Goal: Task Accomplishment & Management: Complete application form

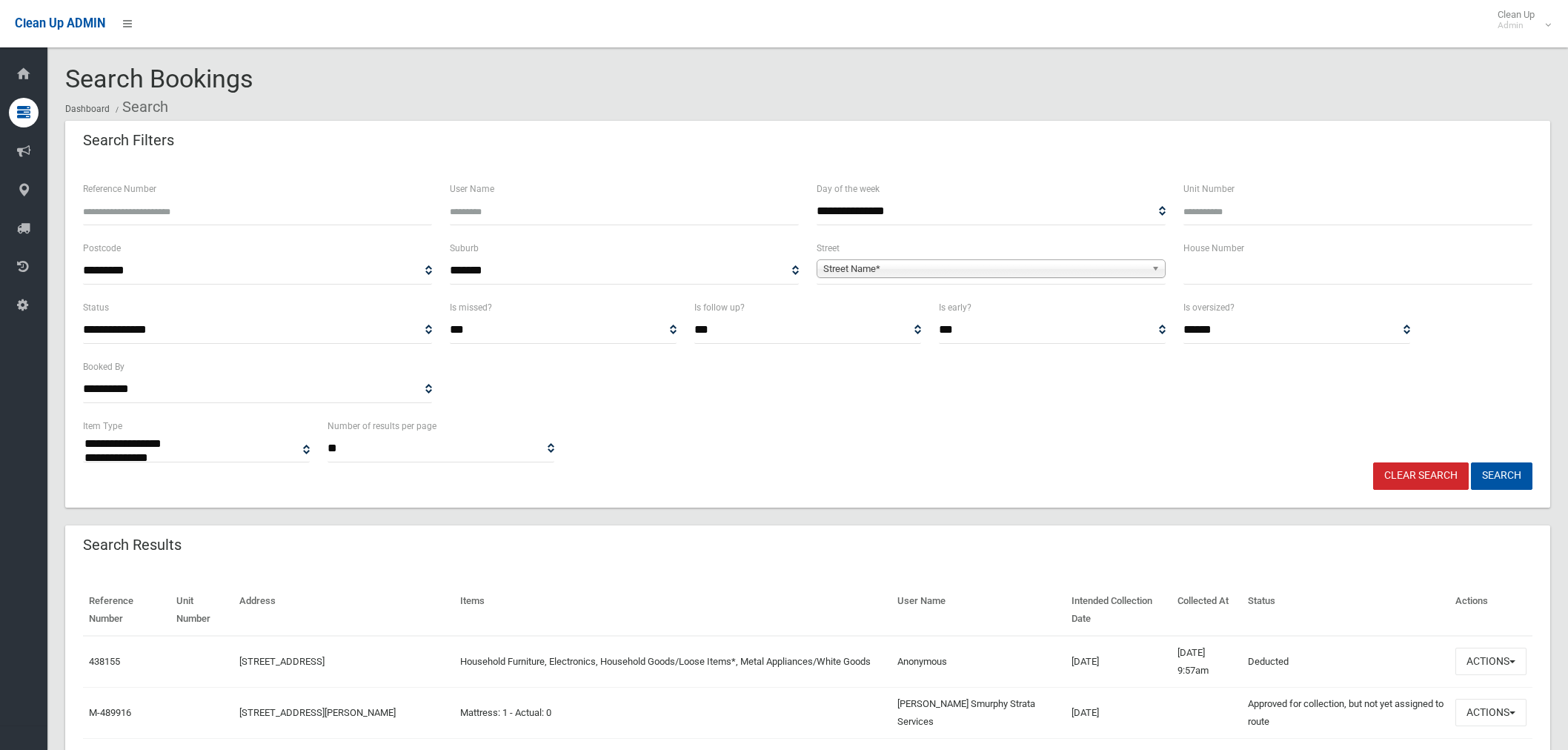
select select
click at [273, 216] on input "Reference Number" at bounding box center [257, 212] width 349 height 27
click at [1197, 264] on input "text" at bounding box center [1357, 271] width 349 height 27
type input "*"
type input "**"
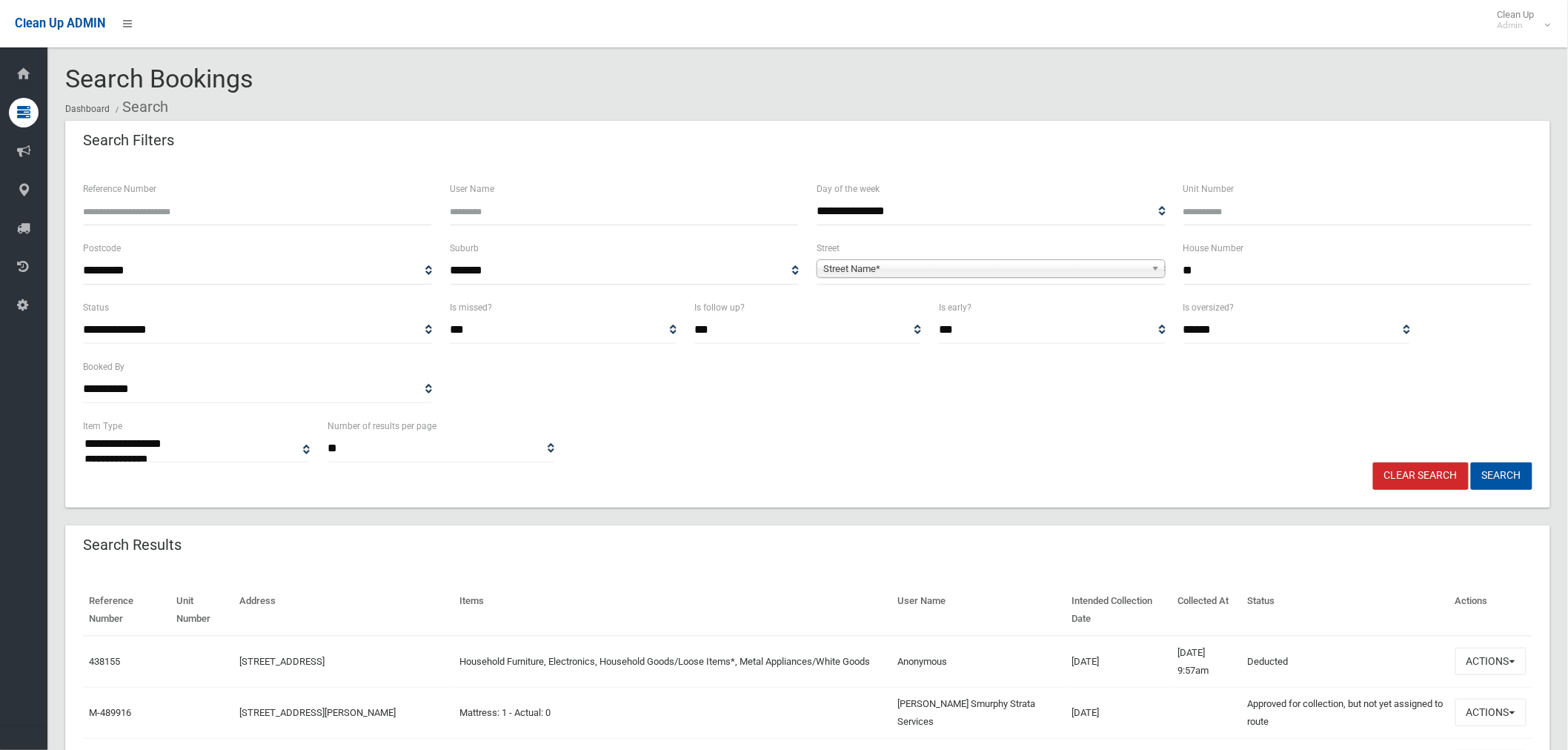
click at [951, 265] on span "Street Name*" at bounding box center [983, 269] width 322 height 17
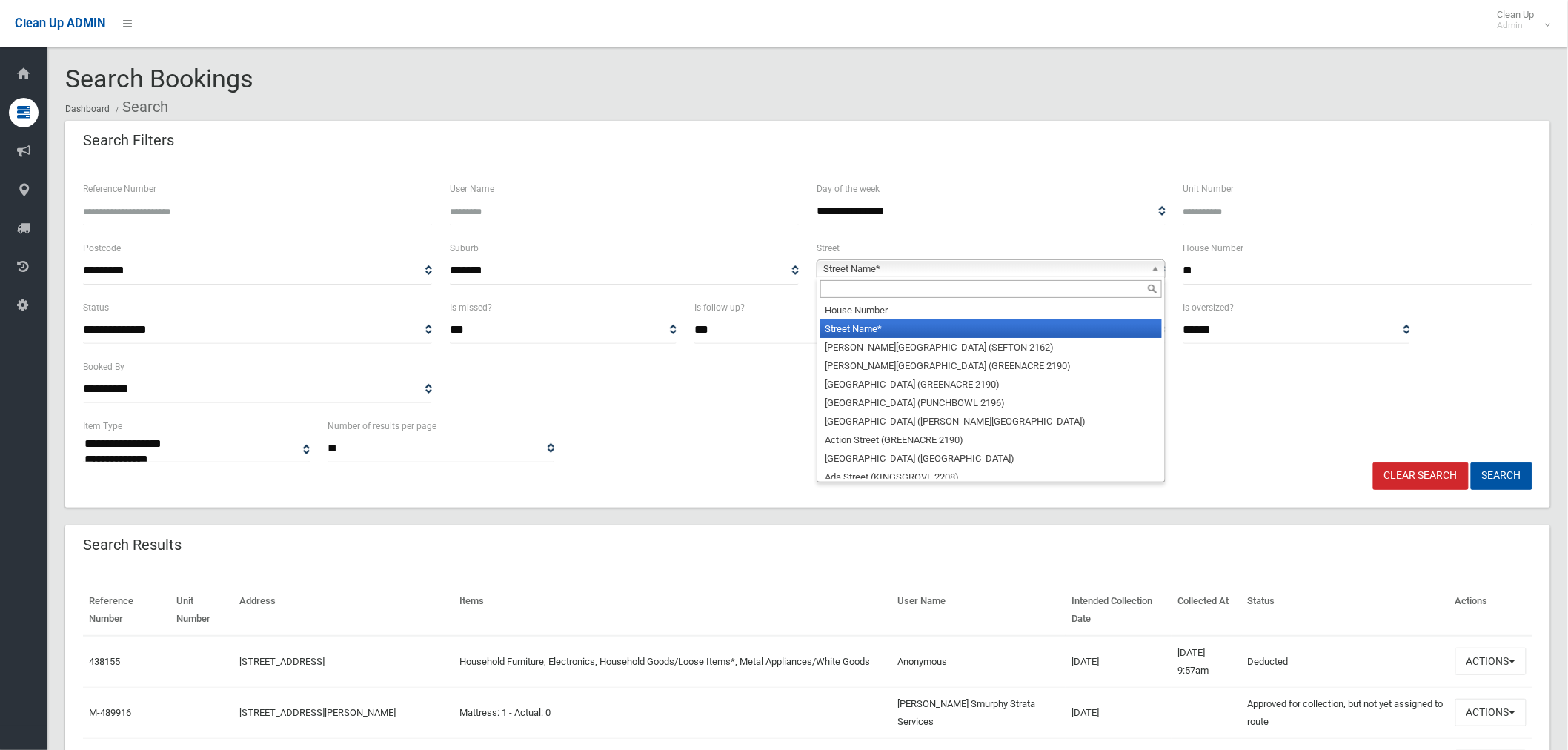
click at [878, 293] on input "text" at bounding box center [990, 289] width 341 height 17
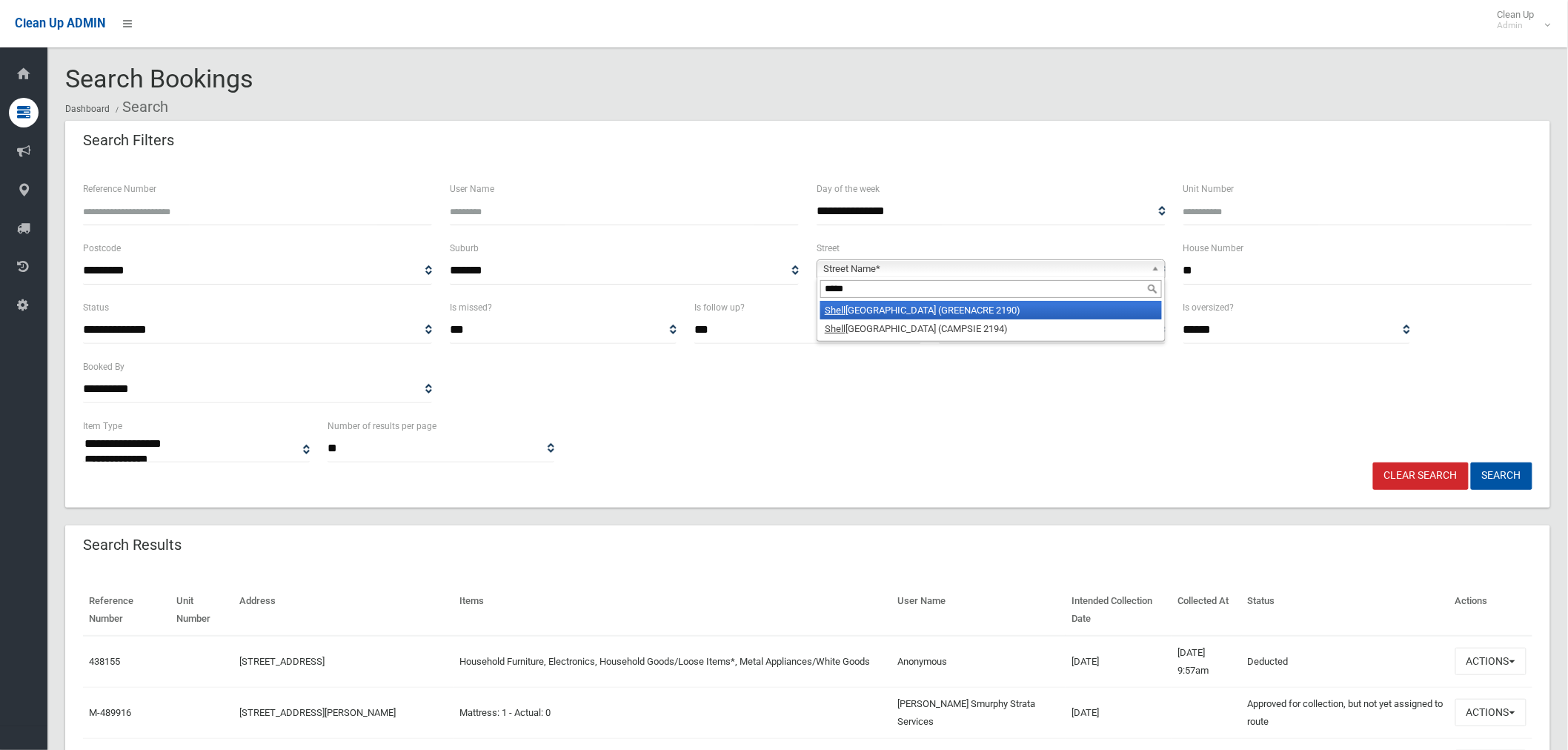
type input "*****"
click at [877, 309] on li "Shell cote Road (GREENACRE 2190)" at bounding box center [990, 309] width 341 height 18
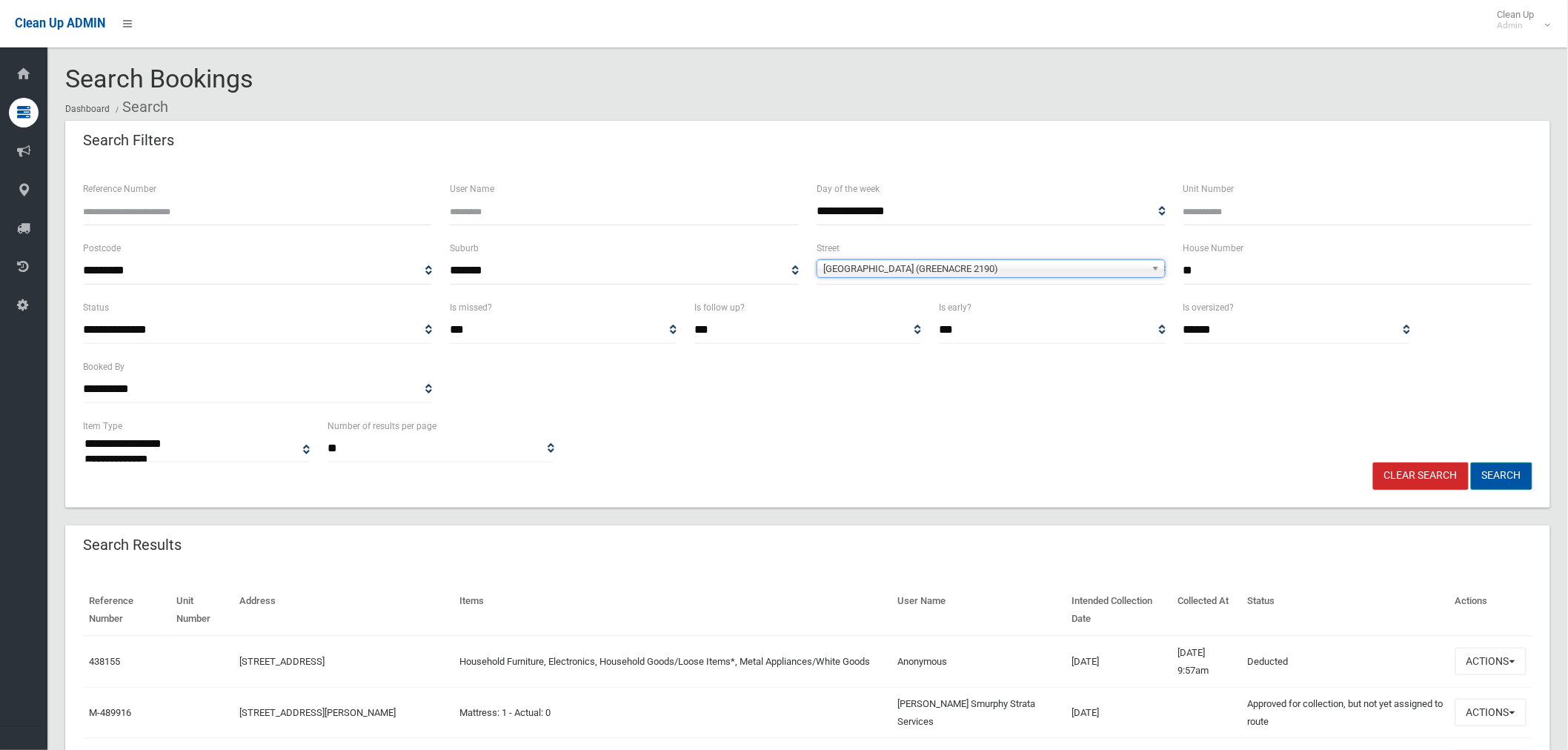
click at [1507, 476] on button "Search" at bounding box center [1501, 476] width 62 height 27
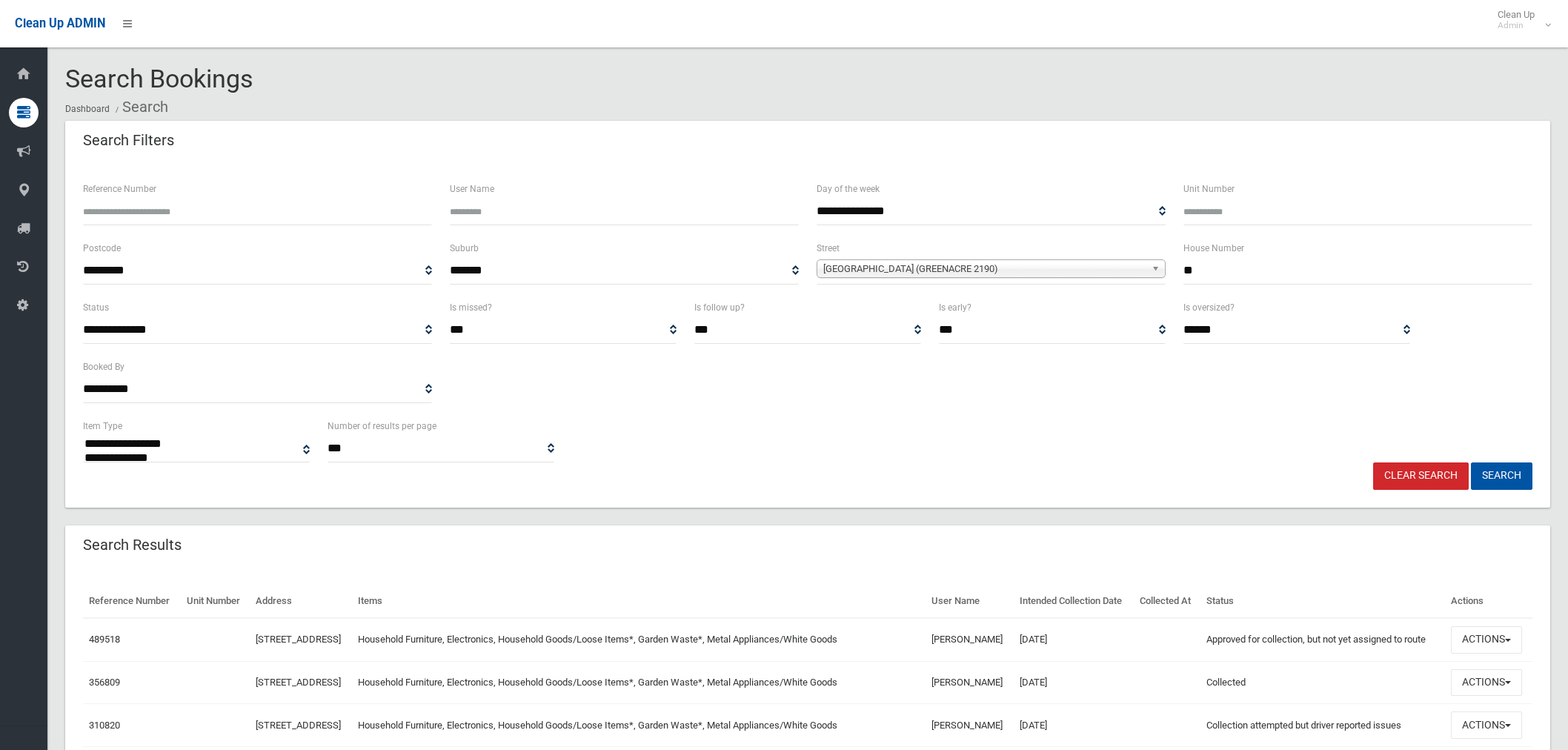
select select
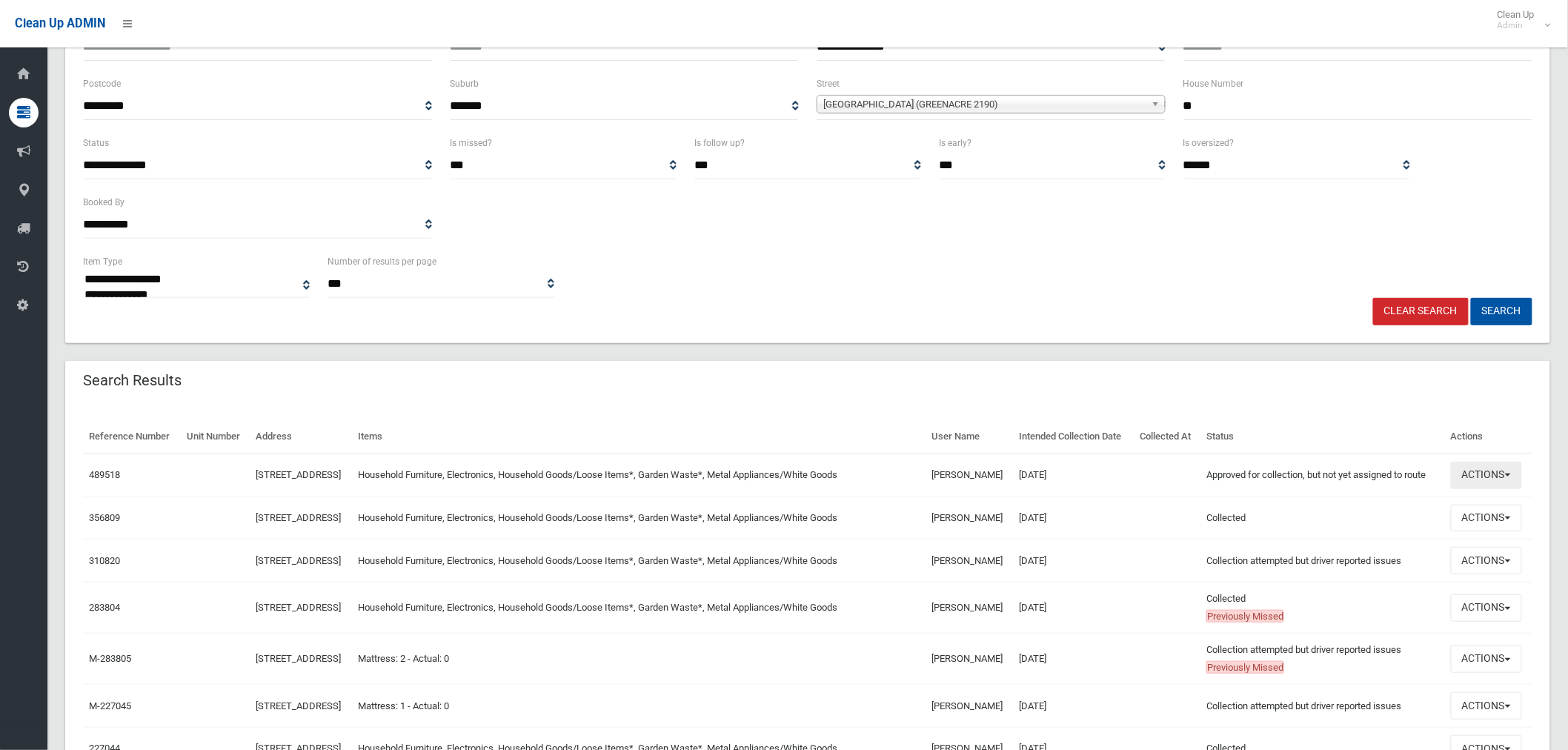
click at [1493, 489] on button "Actions" at bounding box center [1486, 475] width 72 height 27
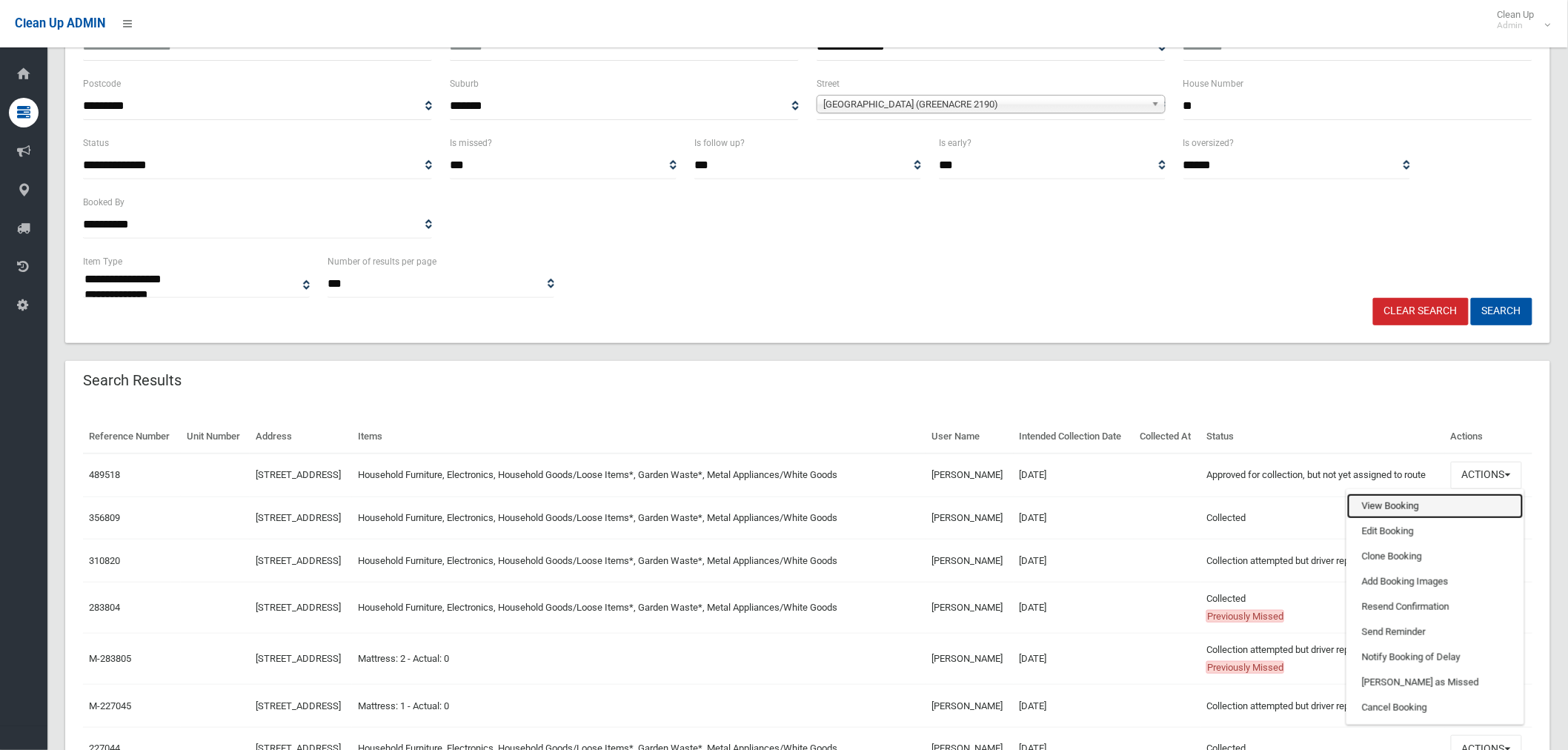
click at [1438, 518] on link "View Booking" at bounding box center [1435, 505] width 176 height 25
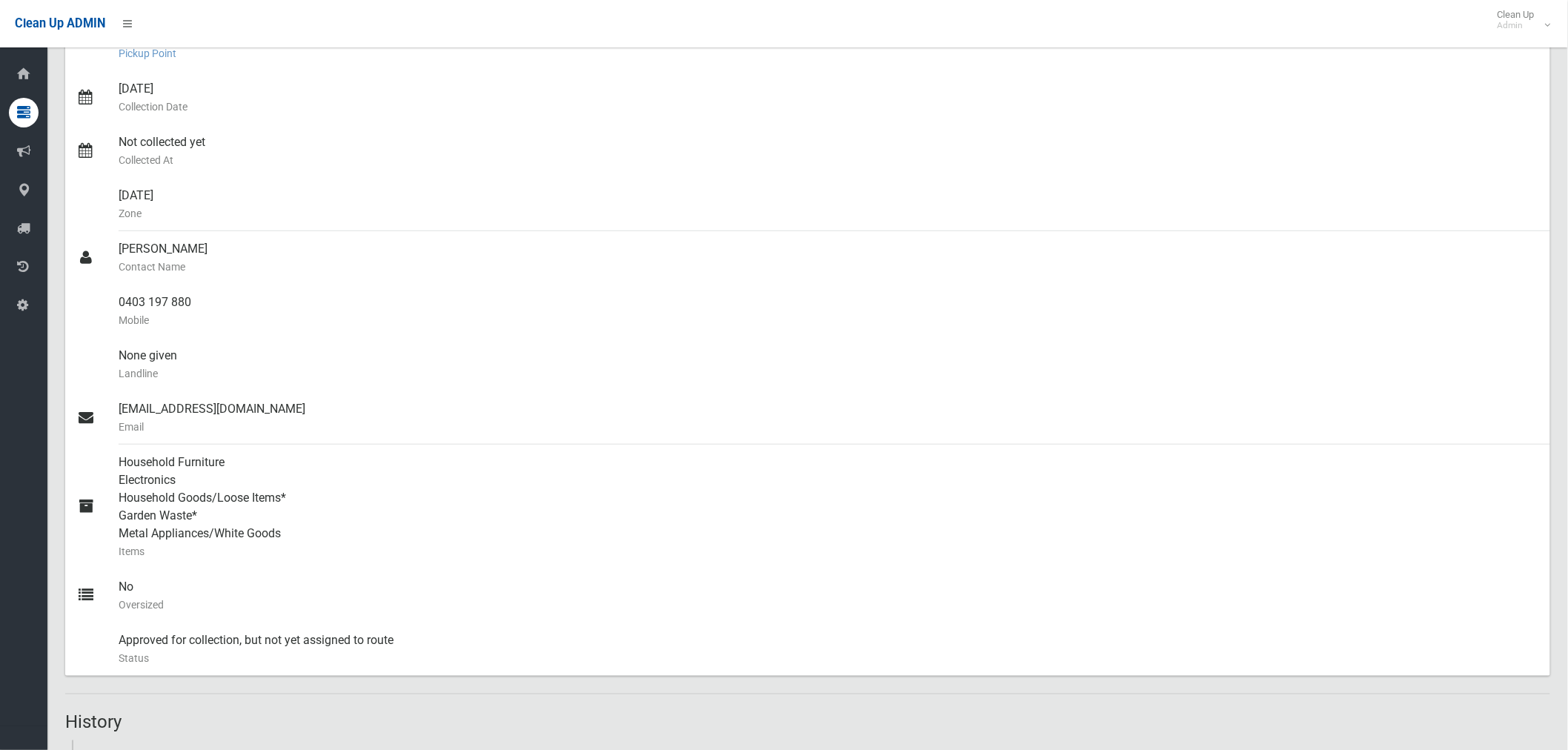
scroll to position [35, 0]
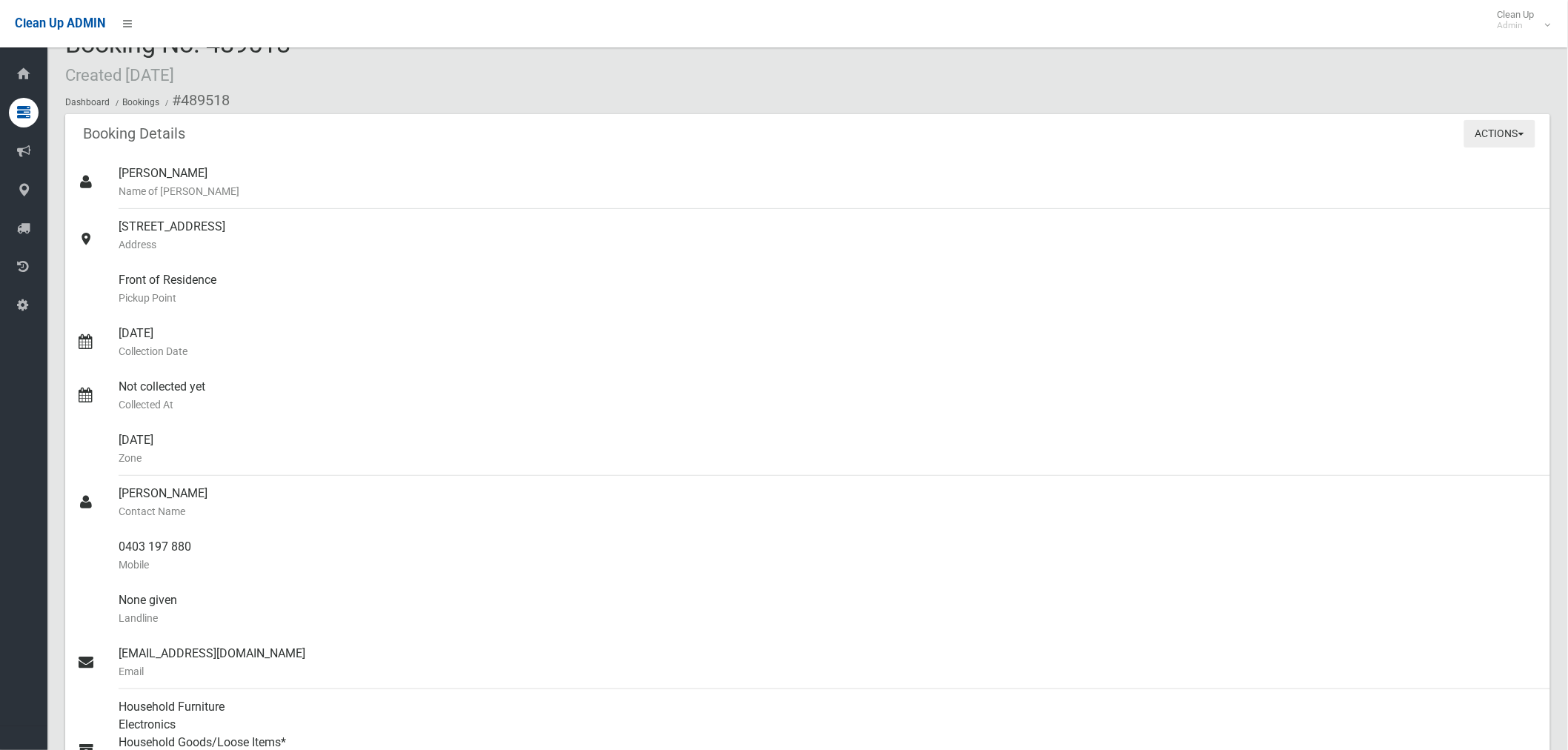
click at [1497, 143] on button "Actions" at bounding box center [1499, 133] width 72 height 27
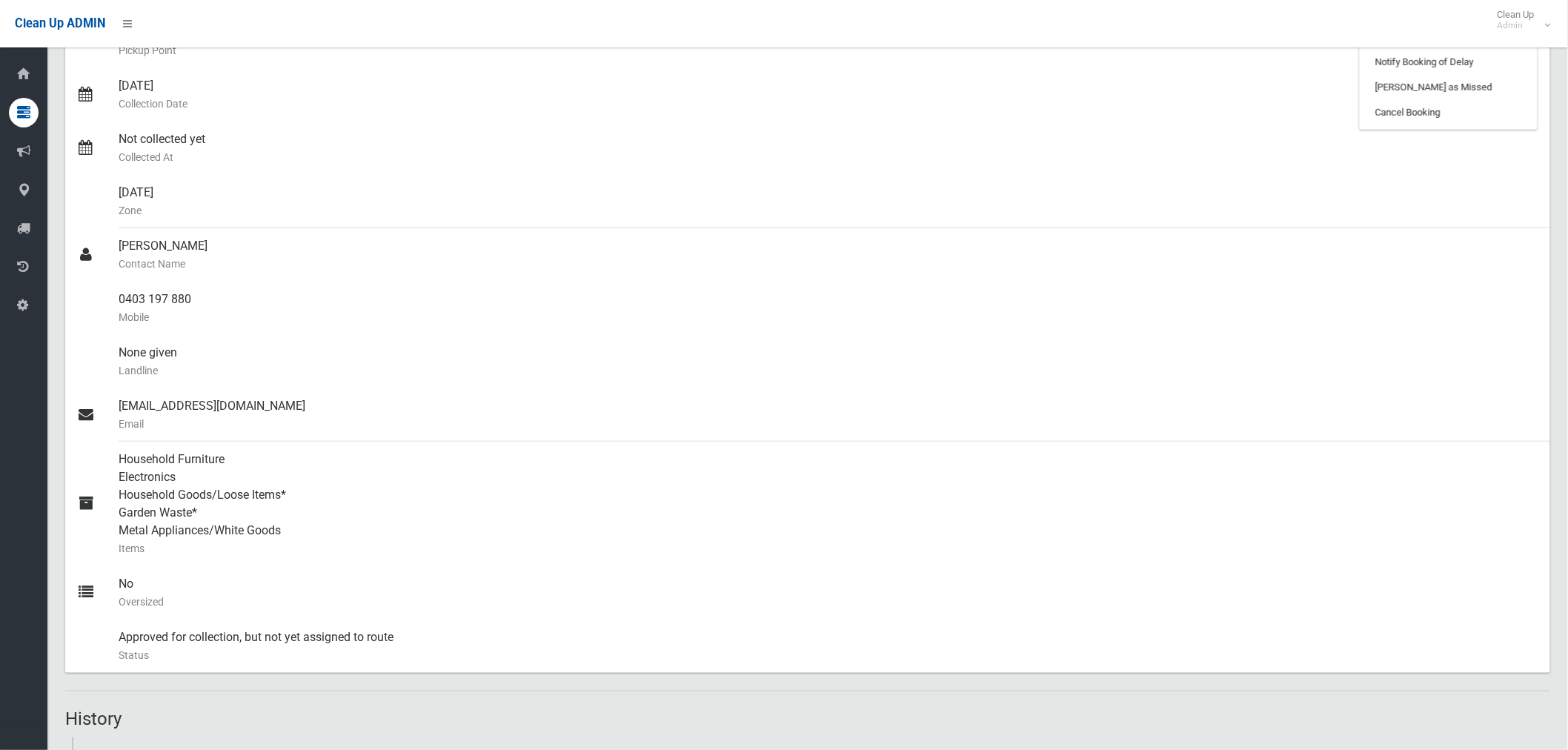
scroll to position [0, 0]
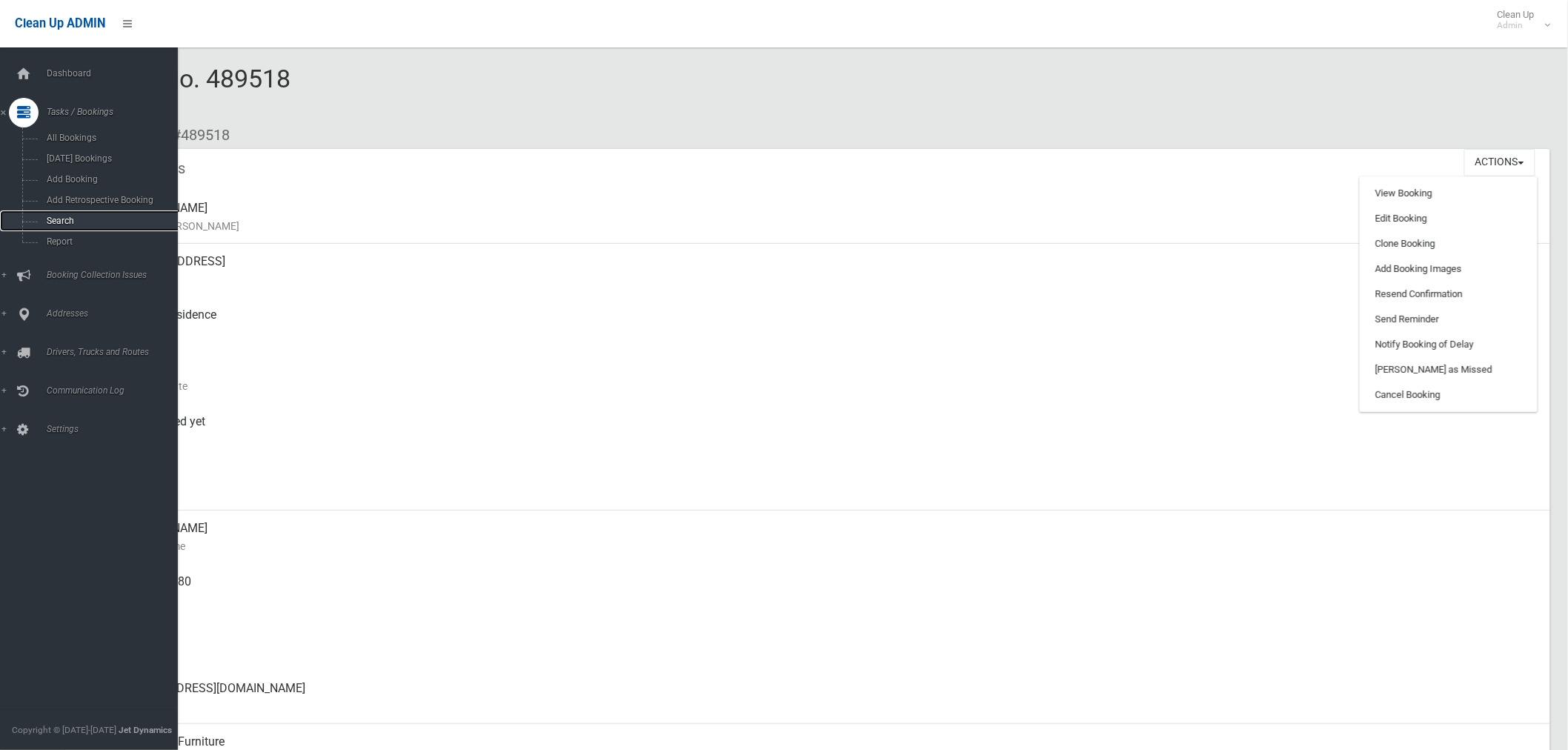
click at [63, 222] on span "Search" at bounding box center [110, 220] width 135 height 11
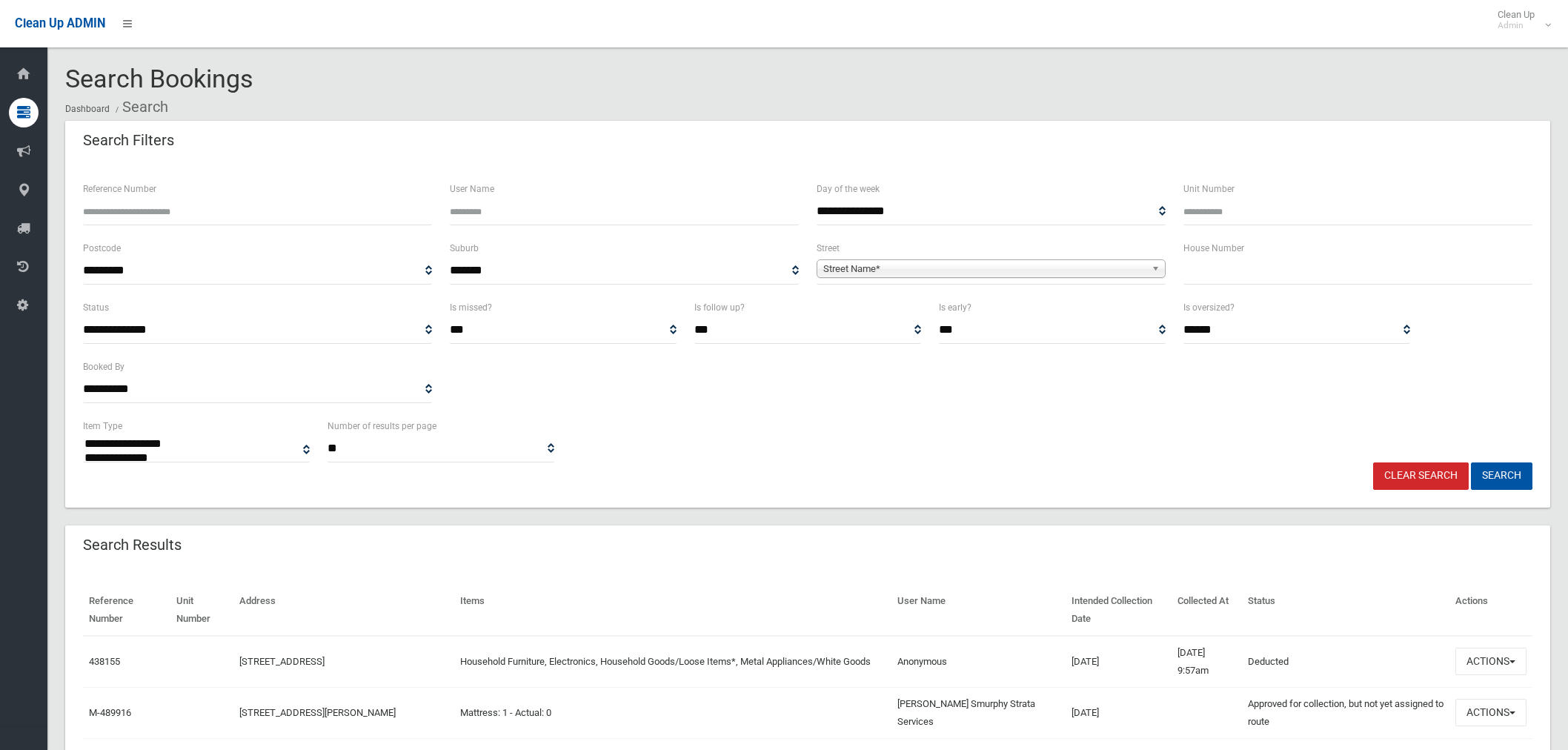
select select
click at [233, 206] on input "Reference Number" at bounding box center [257, 212] width 349 height 27
click at [1222, 265] on input "text" at bounding box center [1357, 271] width 349 height 27
type input "**"
click at [998, 270] on span "Street Name*" at bounding box center [983, 269] width 322 height 17
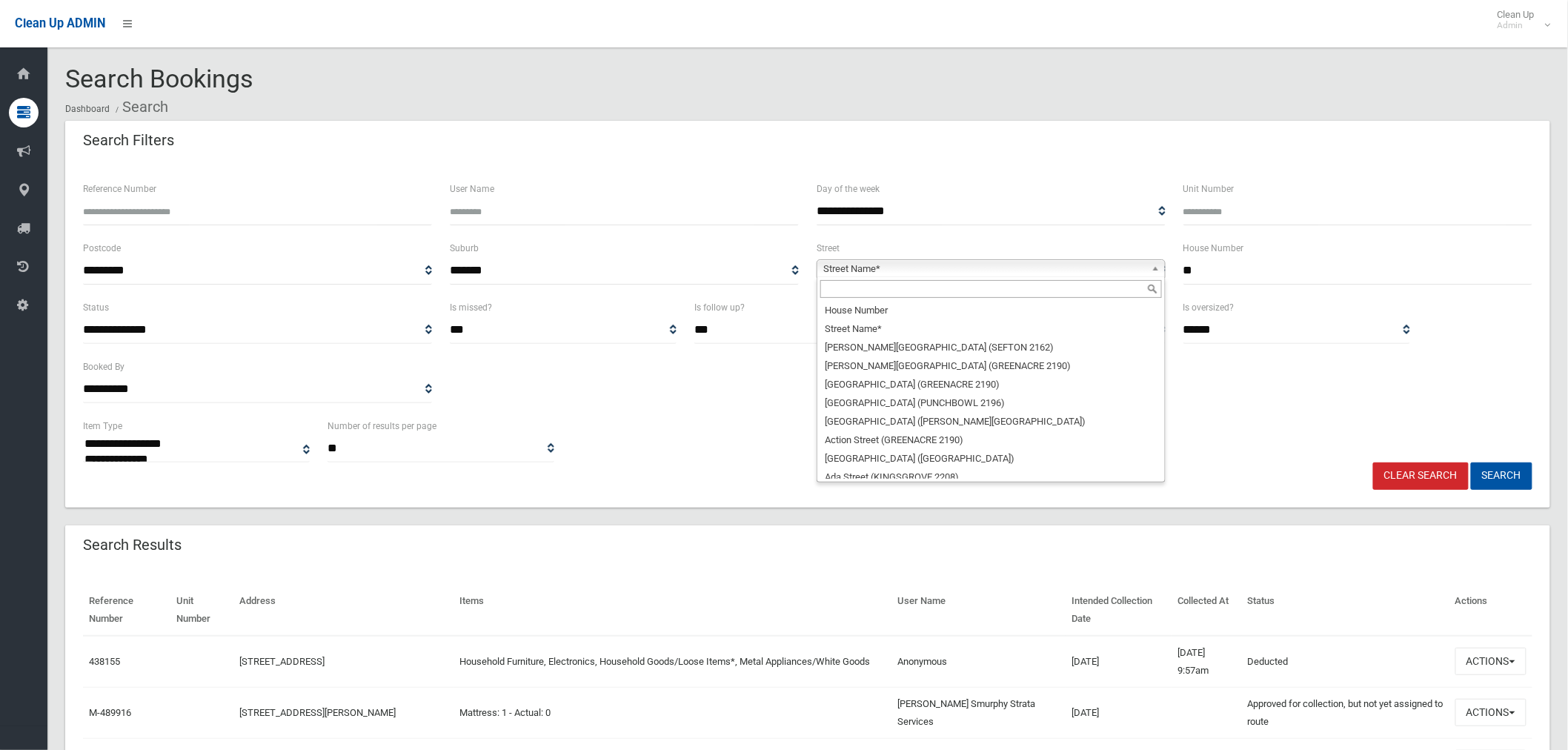
click at [902, 293] on input "text" at bounding box center [990, 289] width 341 height 17
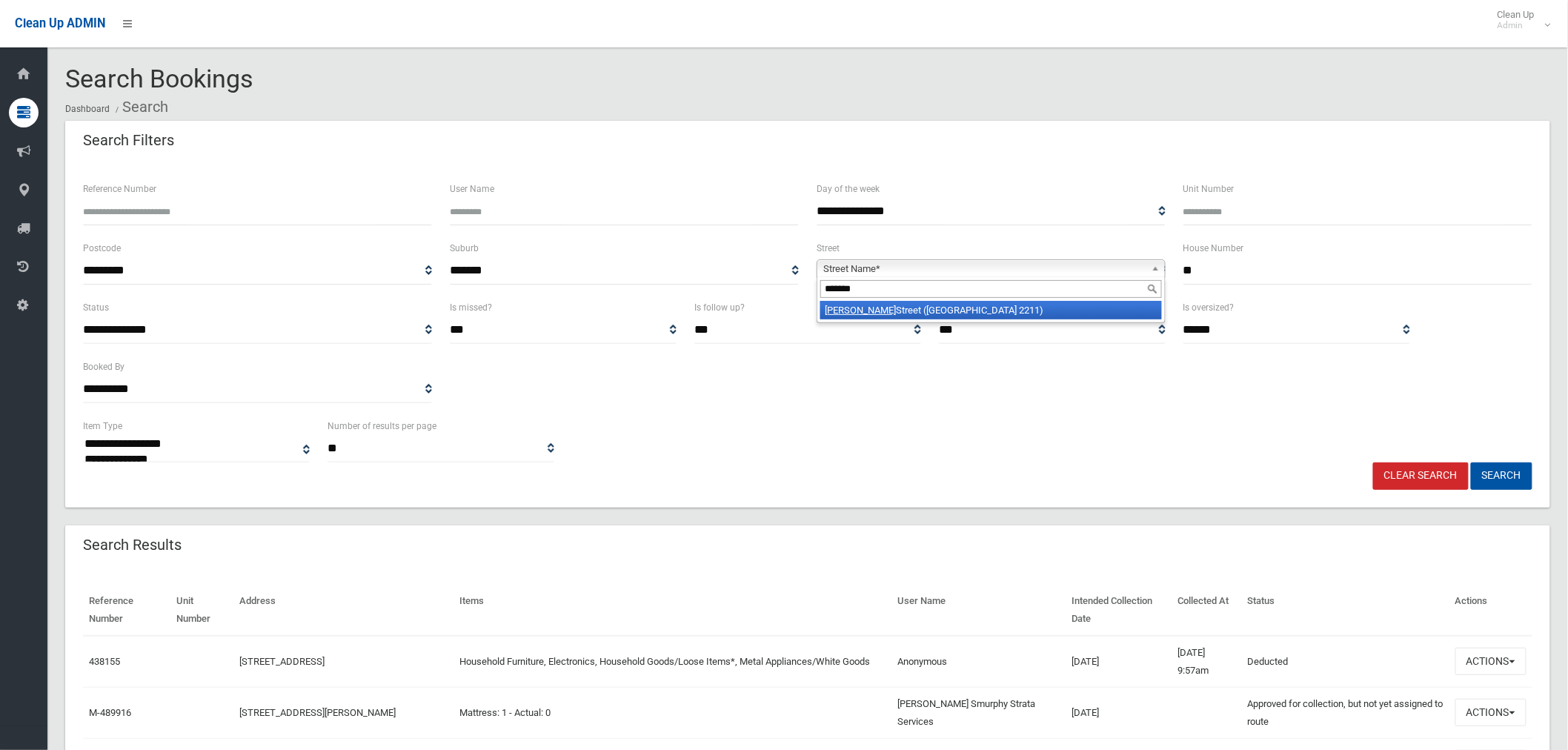
type input "******"
click at [867, 311] on li "Clancy Street (PADSTOW HEIGHTS 2211)" at bounding box center [990, 309] width 341 height 18
click at [1500, 464] on button "Search" at bounding box center [1501, 476] width 62 height 27
click at [1498, 475] on button "Search" at bounding box center [1501, 476] width 62 height 27
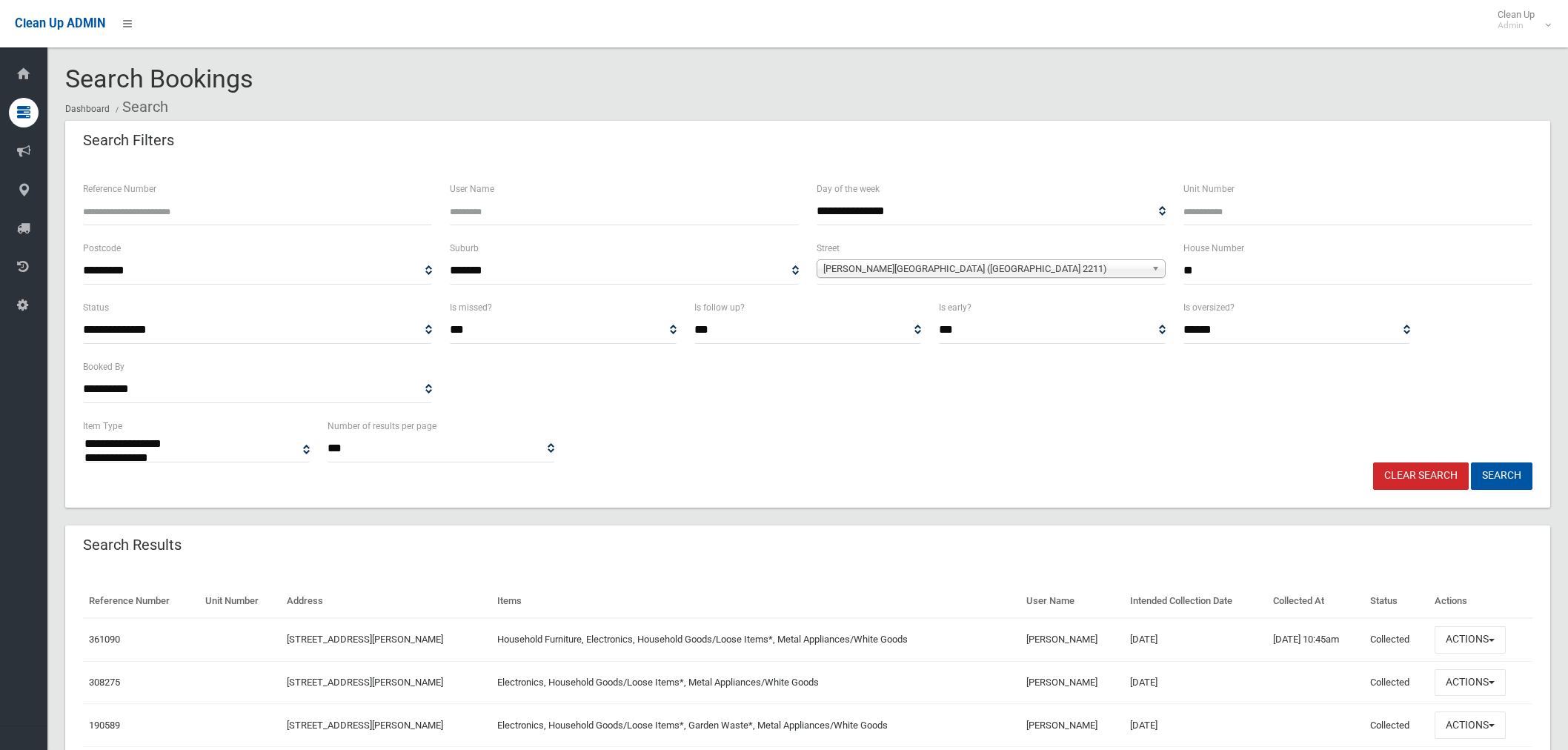
select select
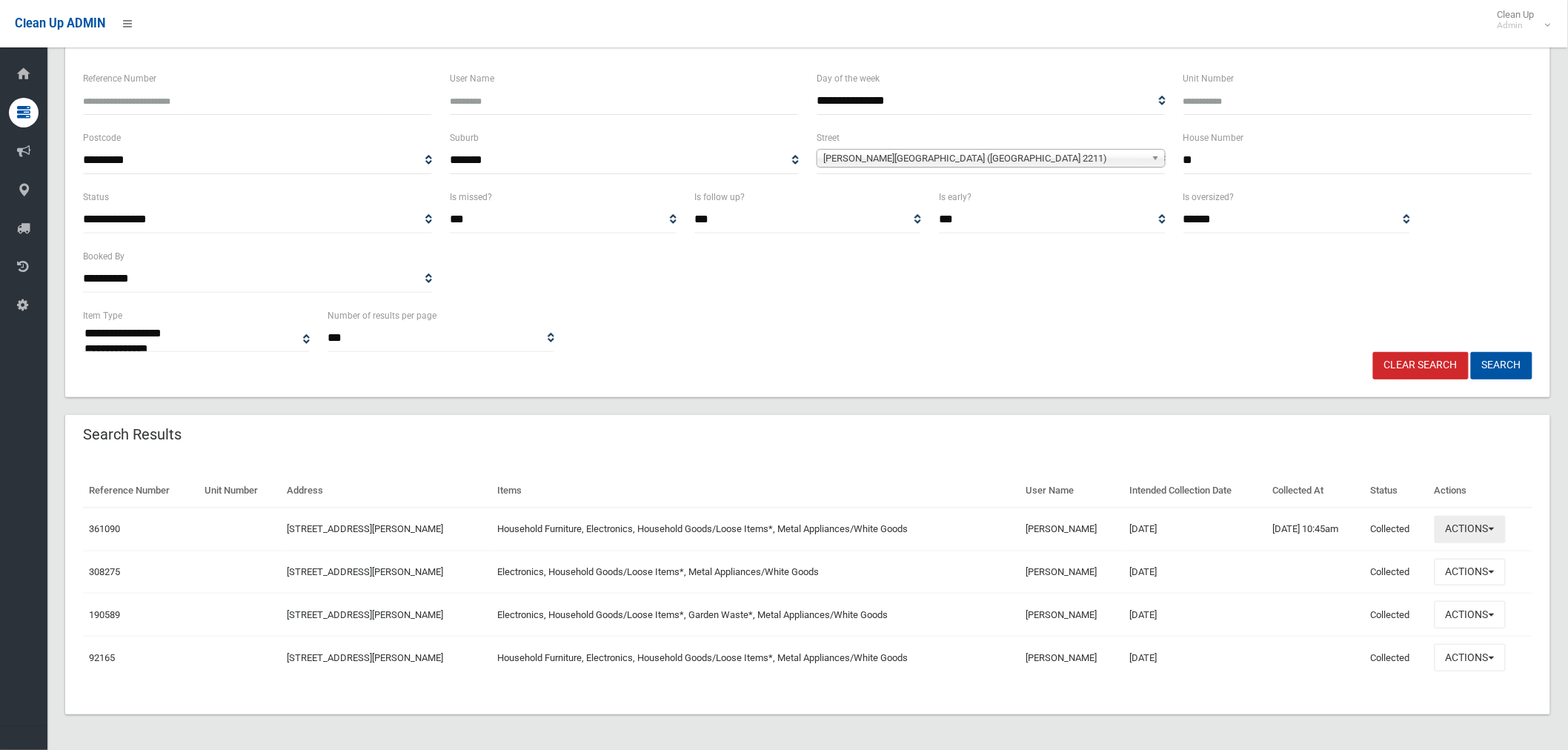
click at [1485, 528] on button "Actions" at bounding box center [1470, 529] width 72 height 27
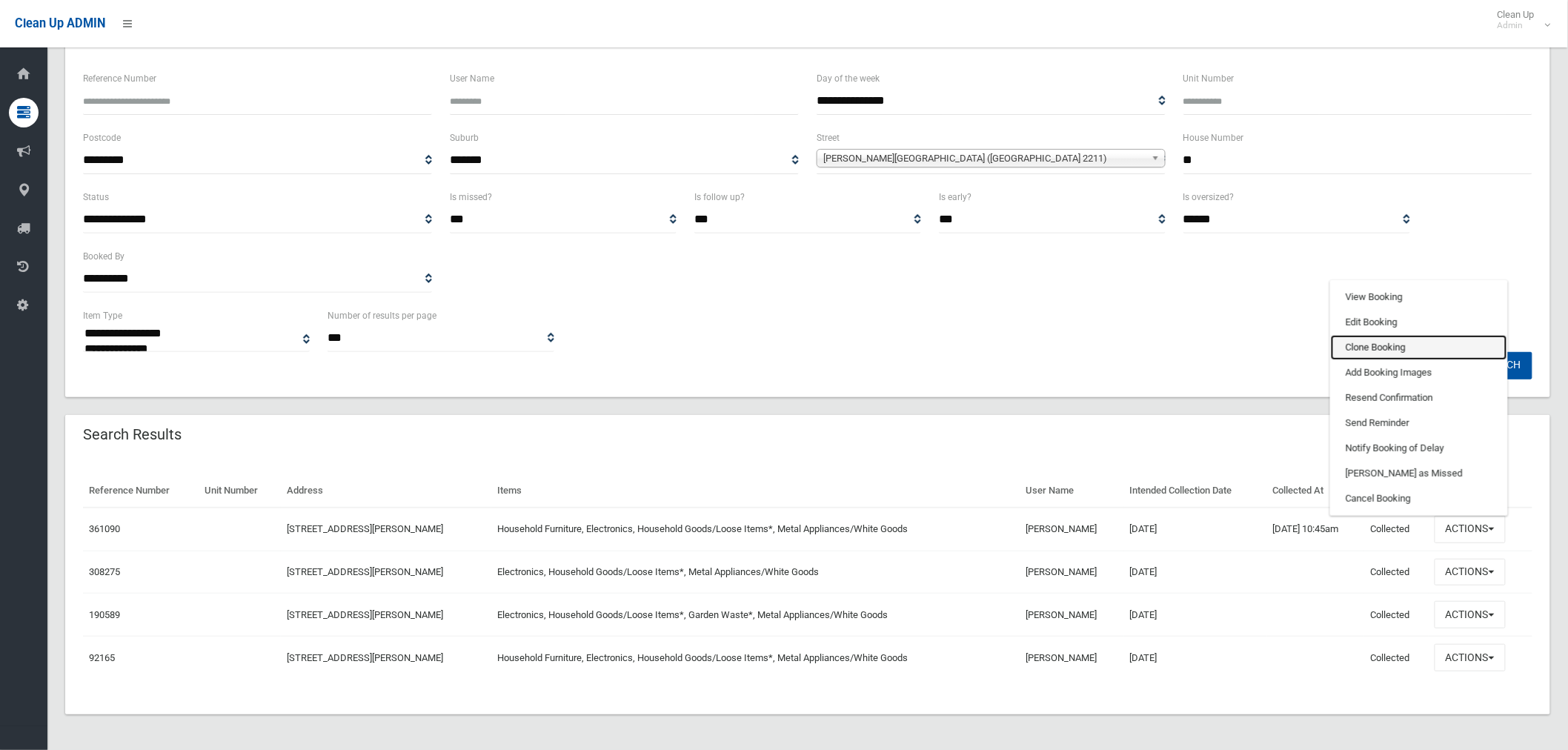
click at [1395, 350] on link "Clone Booking" at bounding box center [1418, 347] width 176 height 25
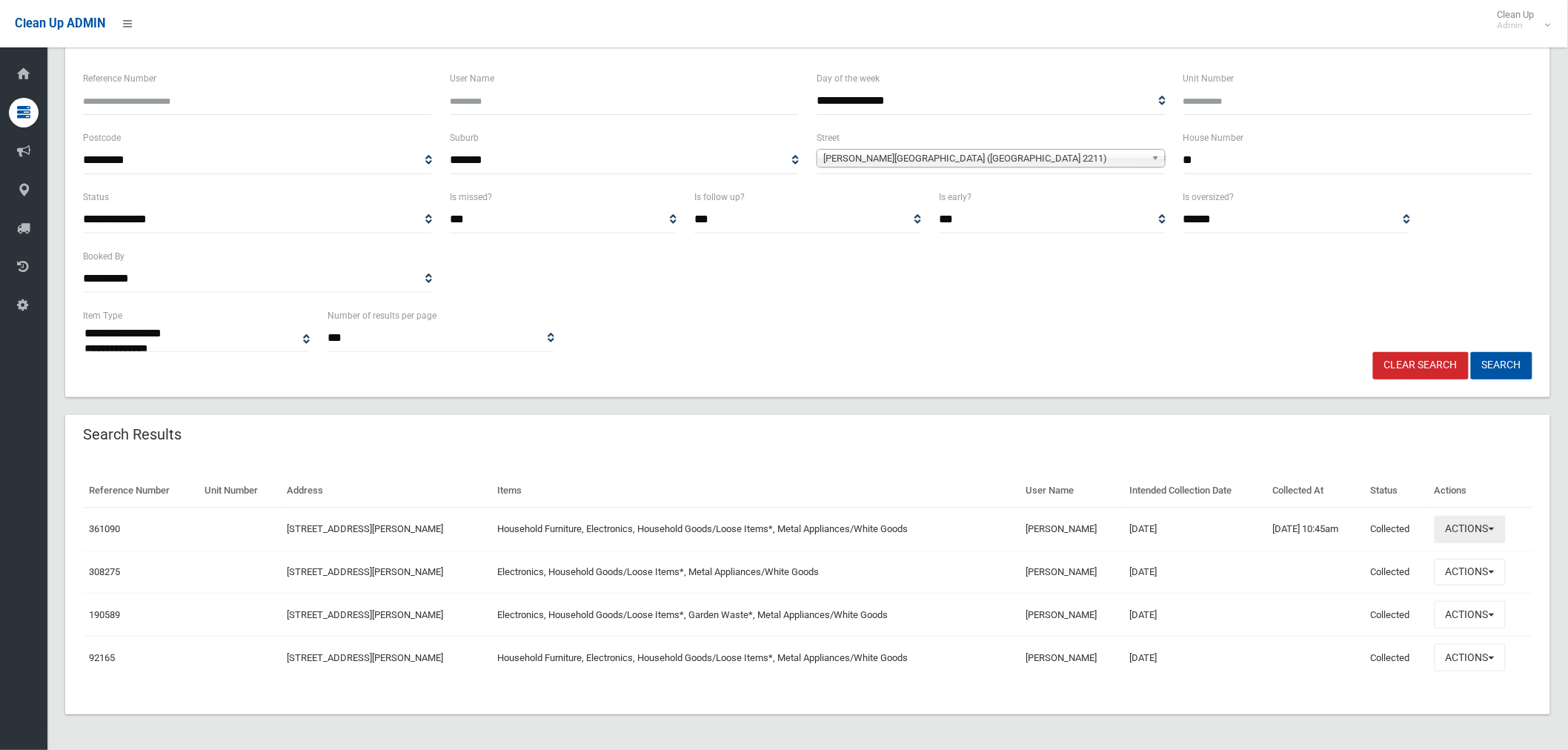
click at [1483, 531] on button "Actions" at bounding box center [1470, 529] width 72 height 27
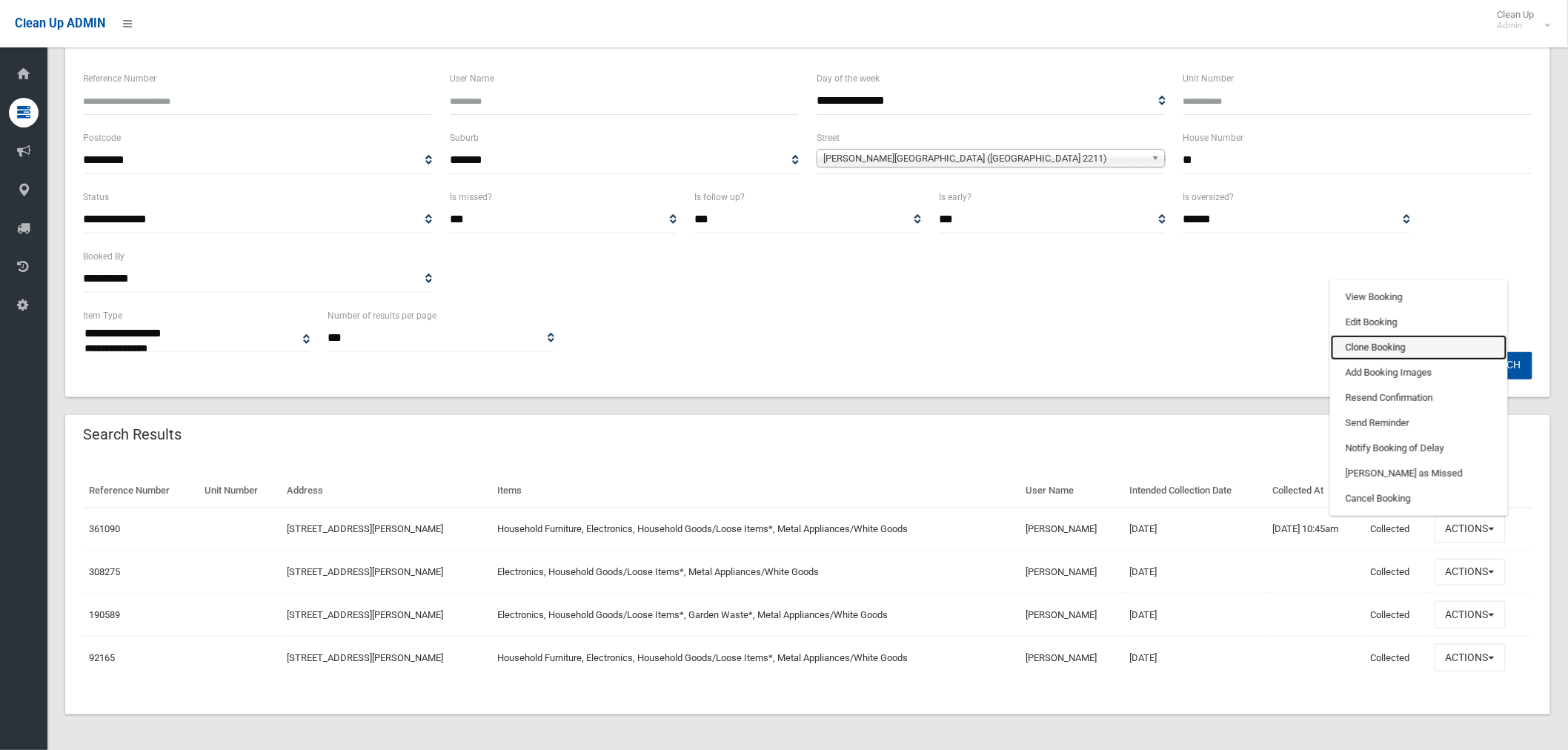
click at [1365, 346] on link "Clone Booking" at bounding box center [1418, 347] width 176 height 25
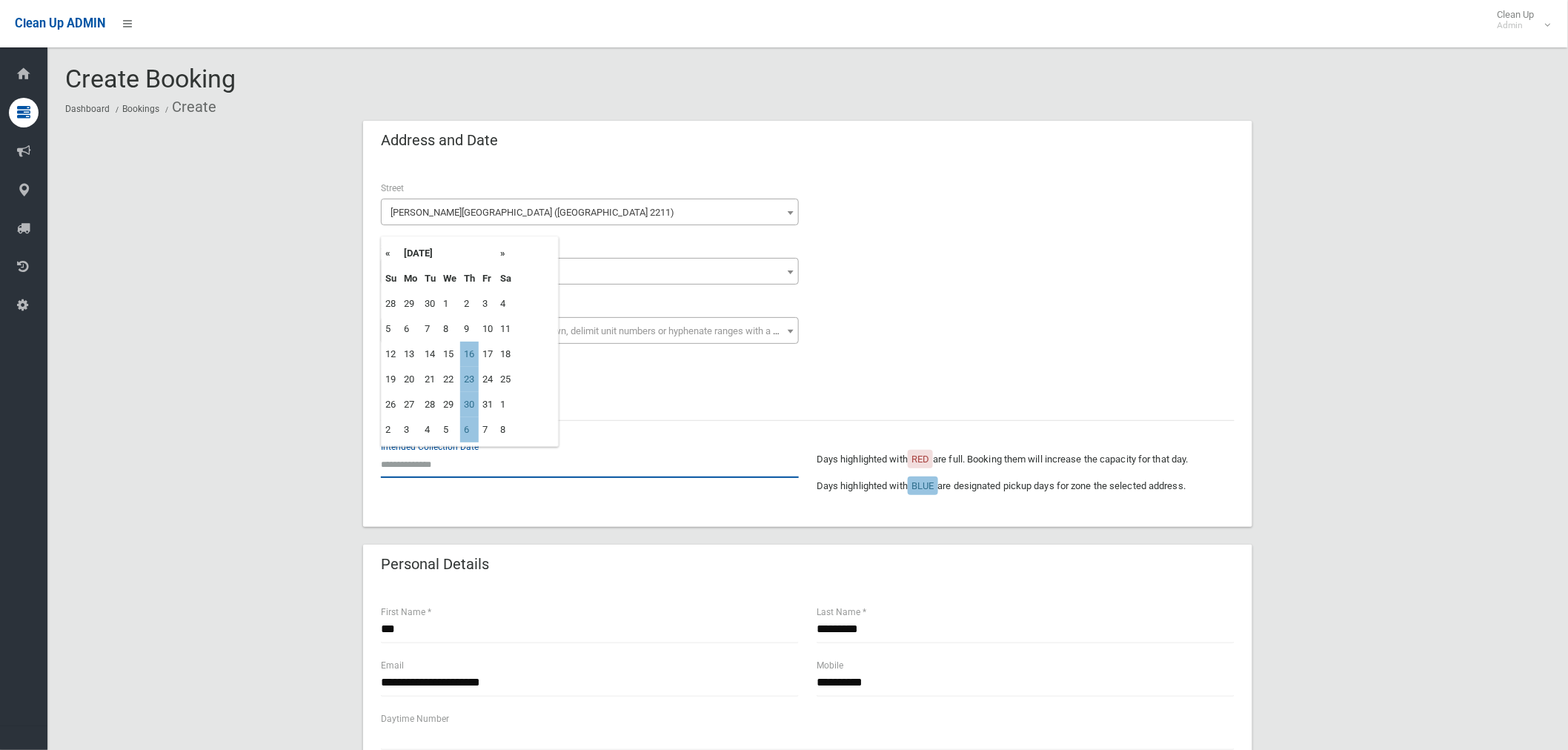
click at [430, 462] on input "text" at bounding box center [590, 464] width 418 height 27
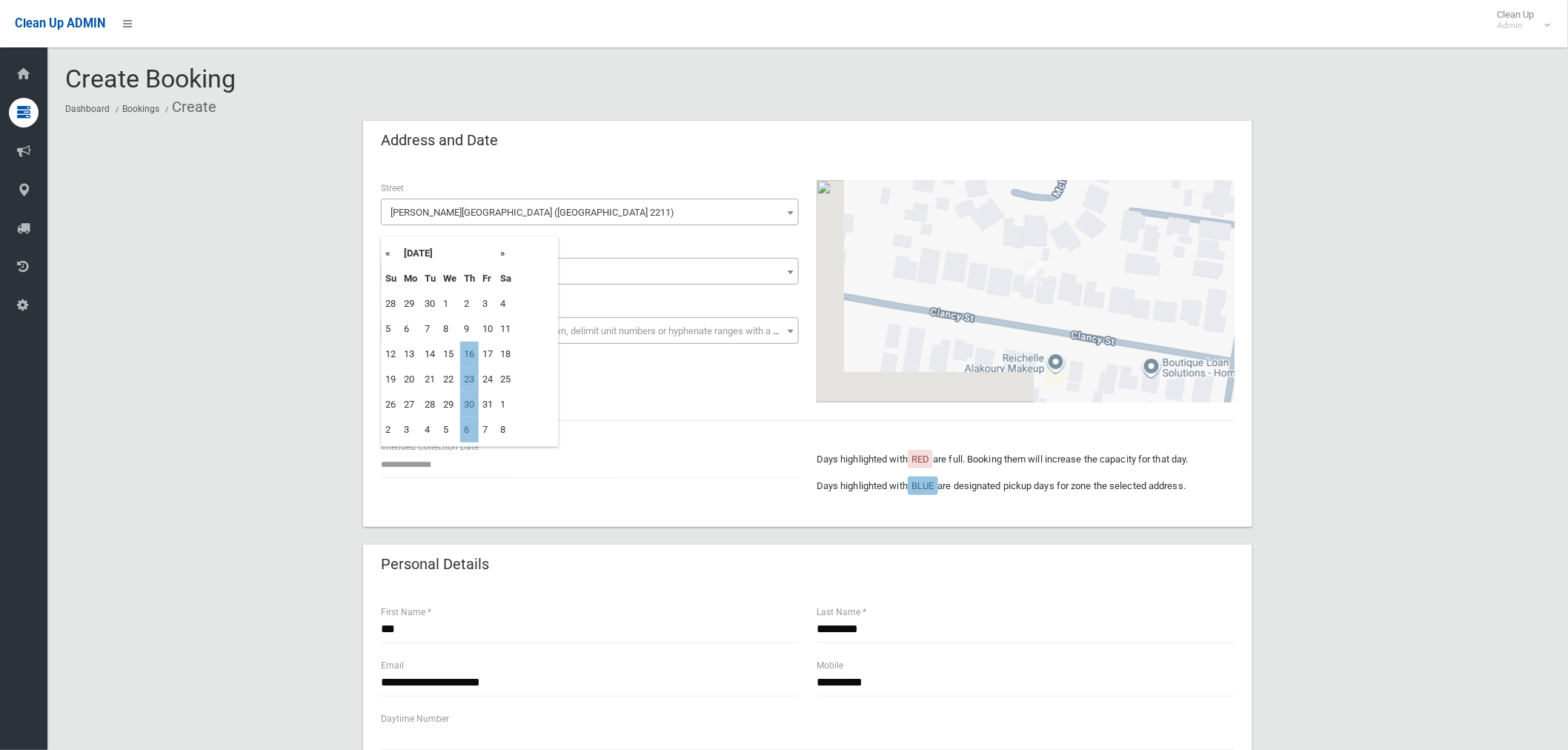
click at [468, 357] on td "16" at bounding box center [469, 354] width 18 height 25
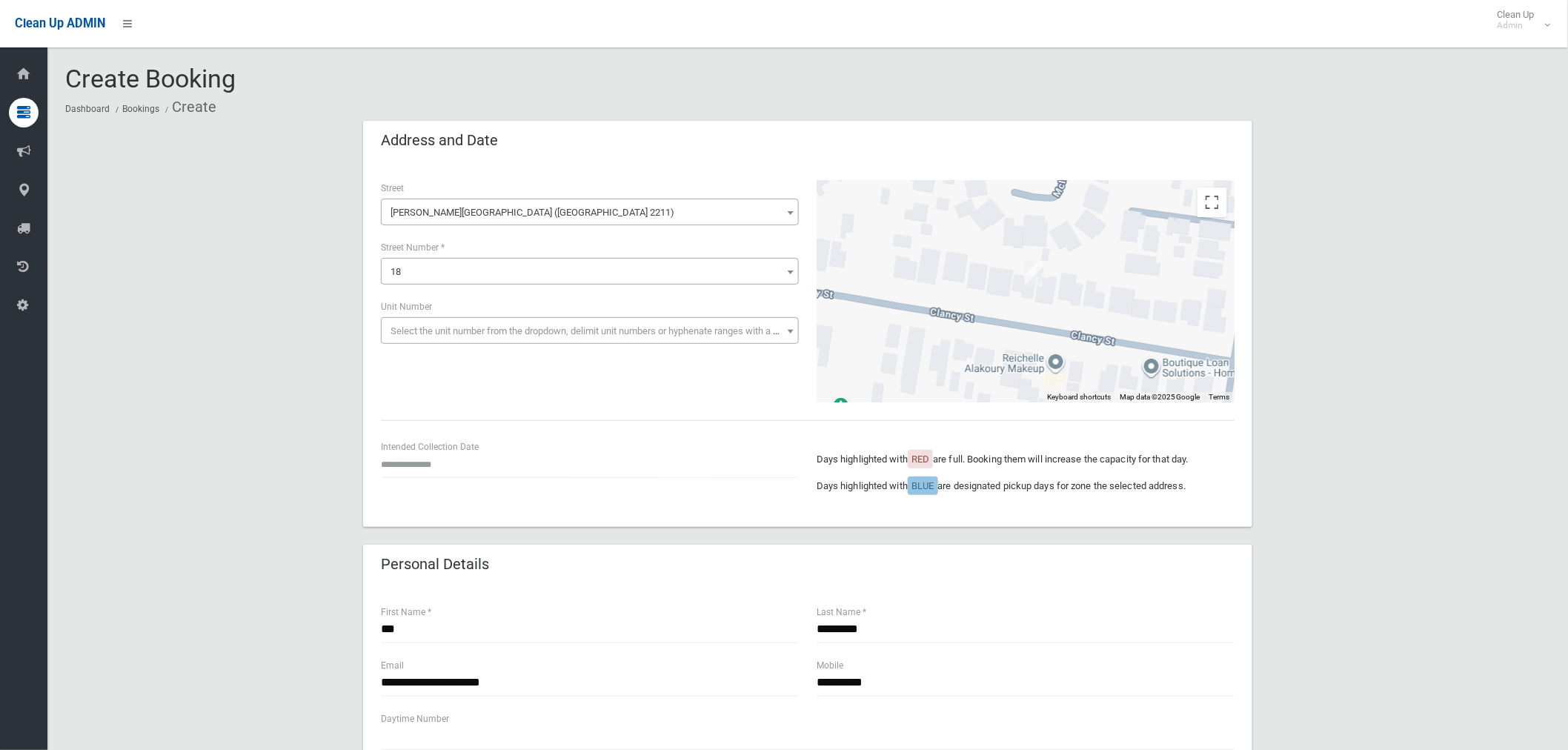
type input "**********"
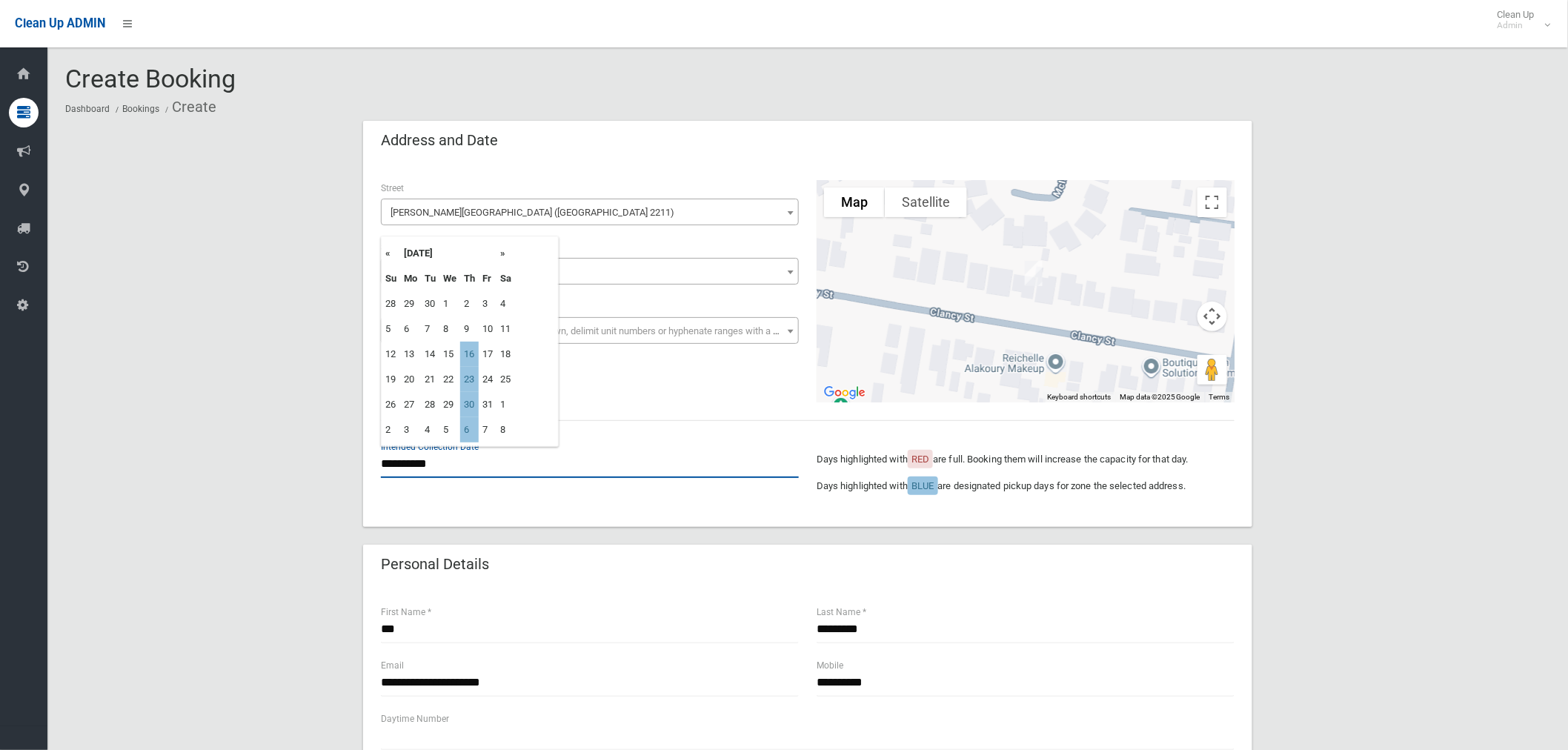
click at [419, 468] on input "**********" at bounding box center [590, 464] width 418 height 27
click at [420, 464] on input "text" at bounding box center [590, 464] width 418 height 27
click at [477, 354] on td "16" at bounding box center [469, 354] width 18 height 25
type input "**********"
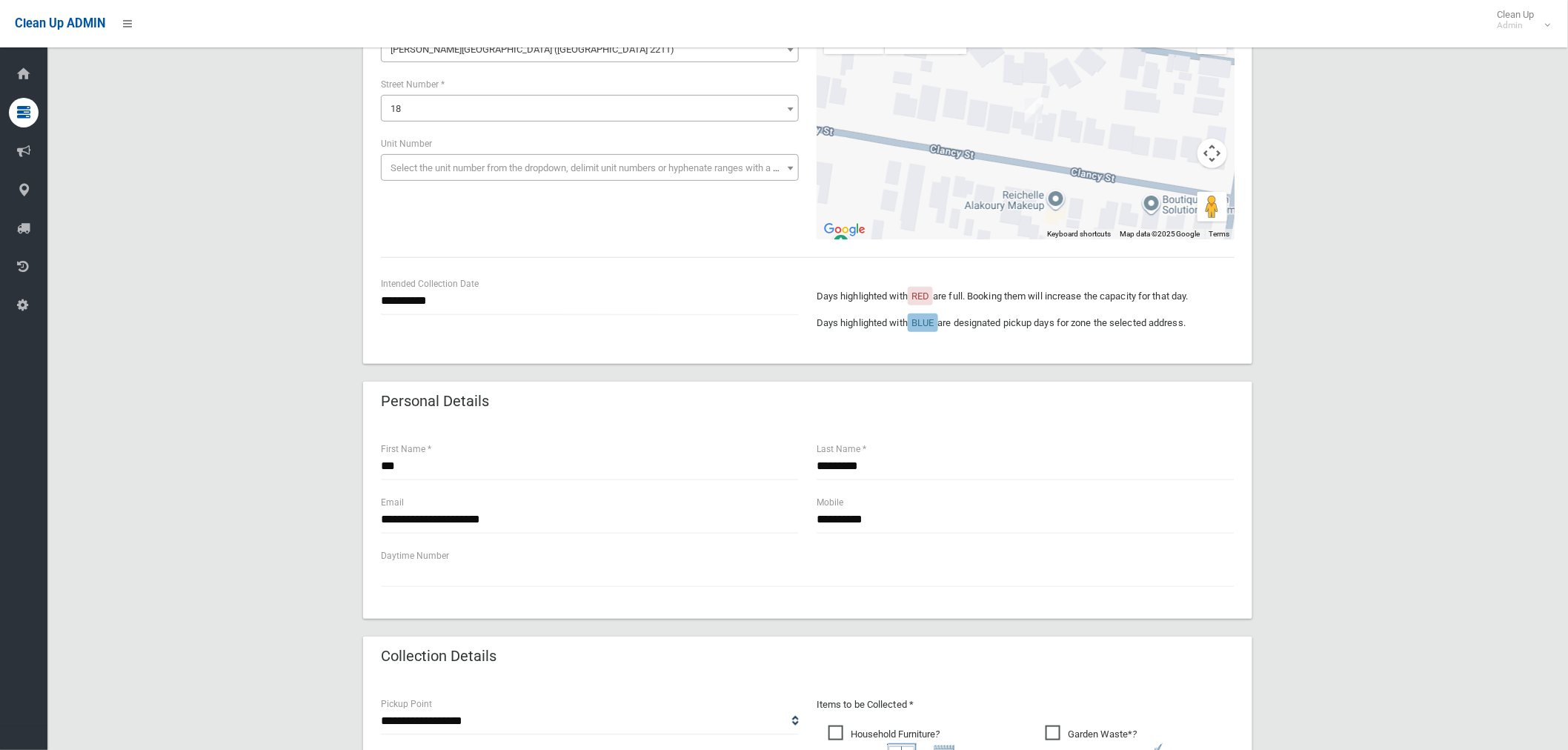
scroll to position [82, 0]
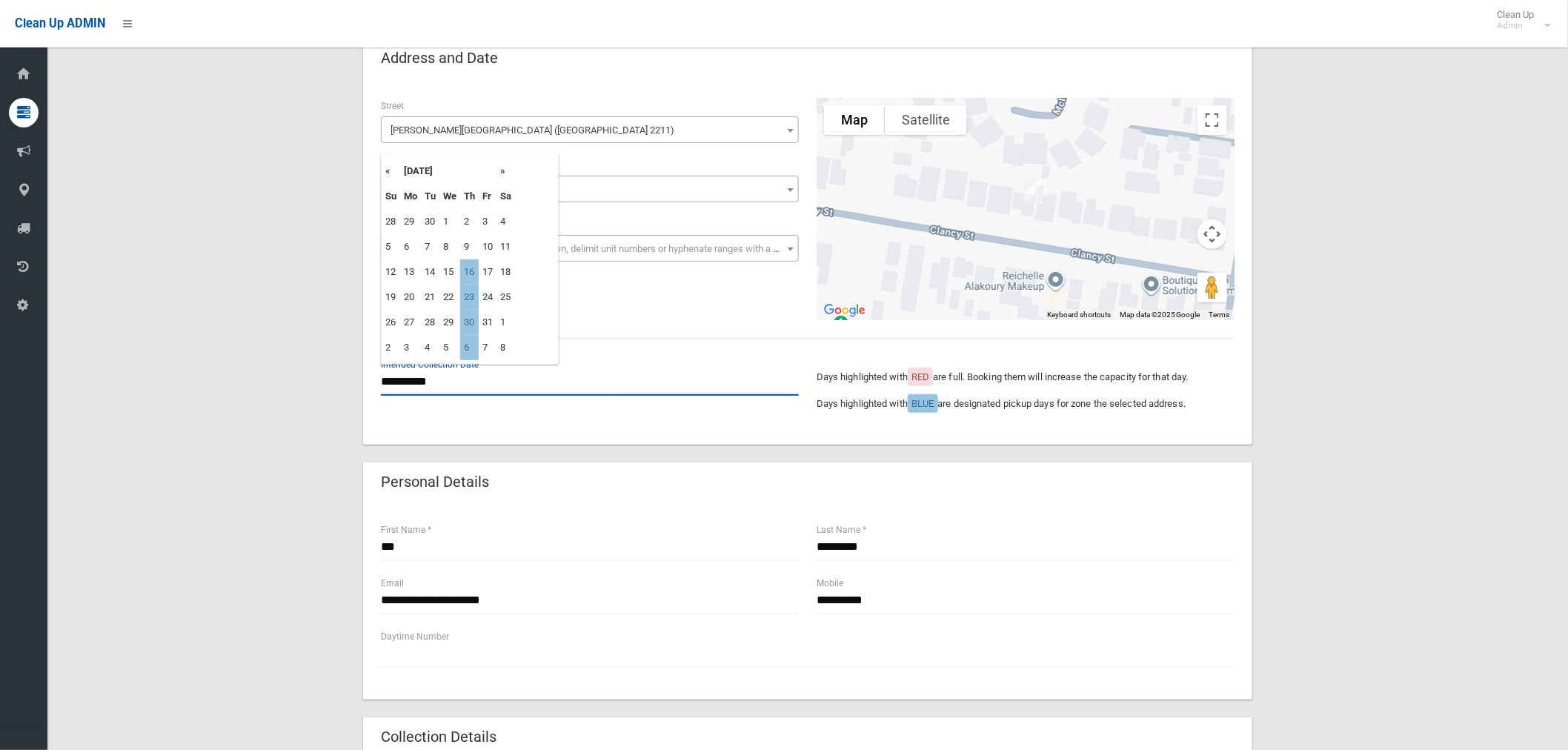
click at [414, 382] on input "**********" at bounding box center [590, 382] width 418 height 27
click at [617, 508] on div "**********" at bounding box center [807, 601] width 889 height 195
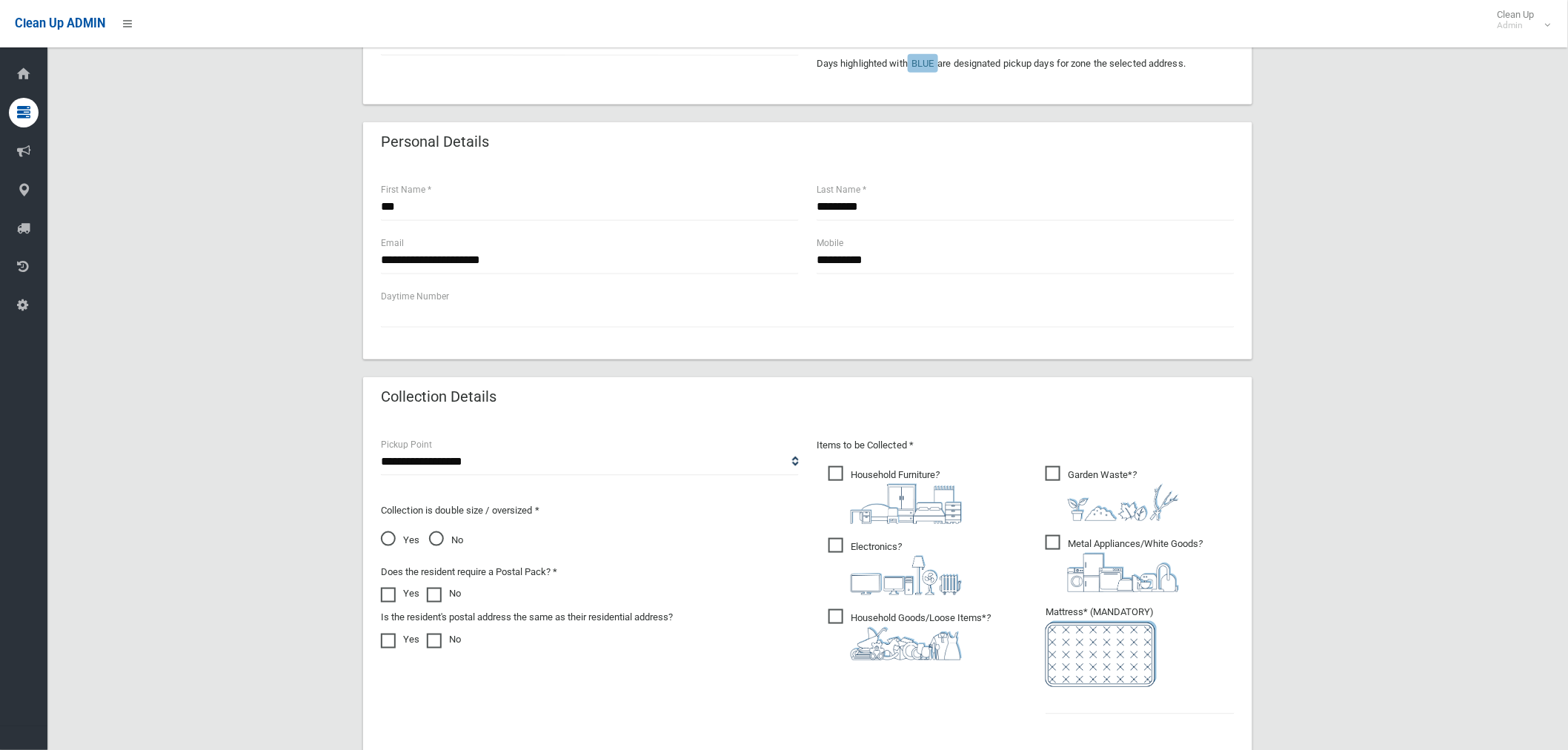
scroll to position [657, 0]
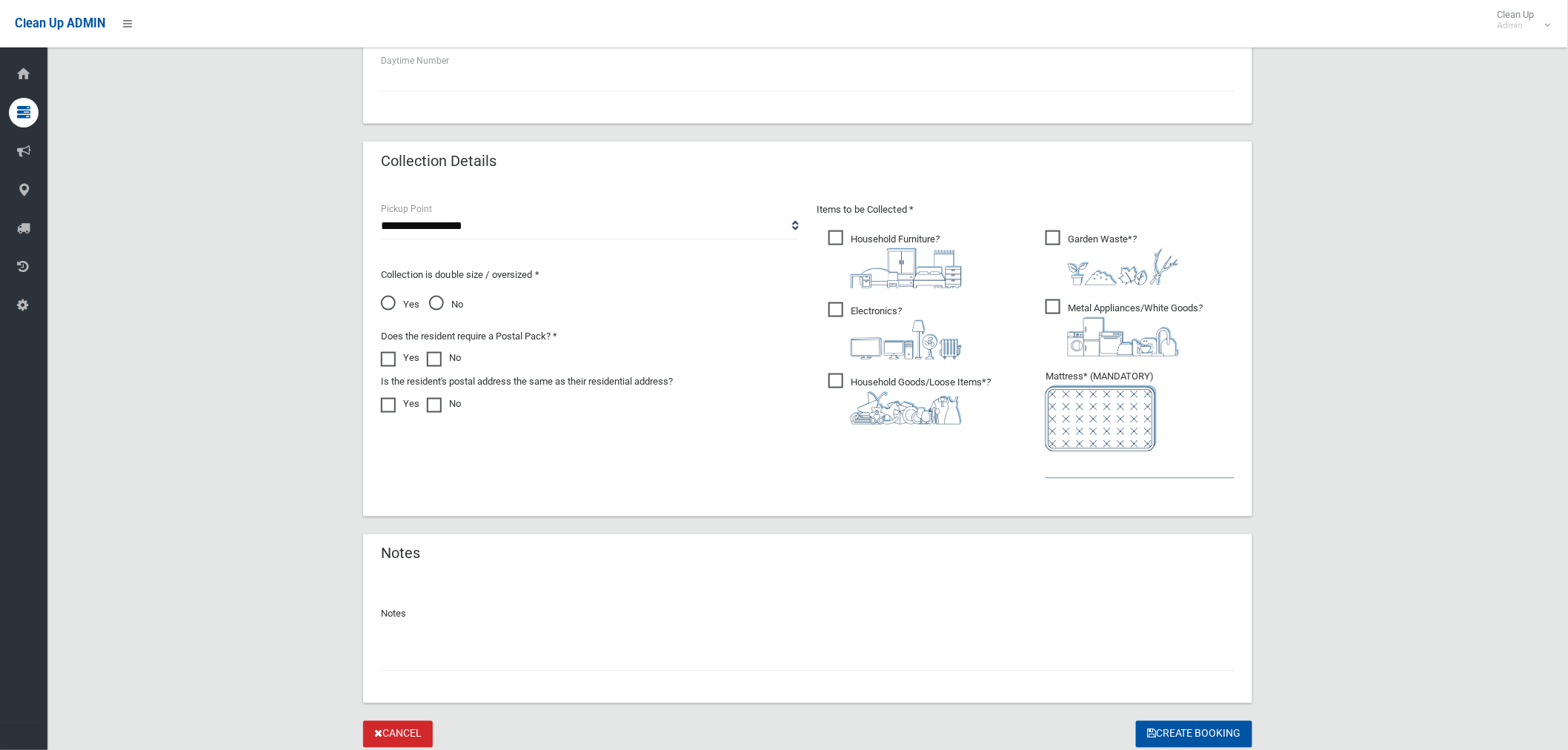
click at [1064, 465] on input "text" at bounding box center [1139, 465] width 189 height 27
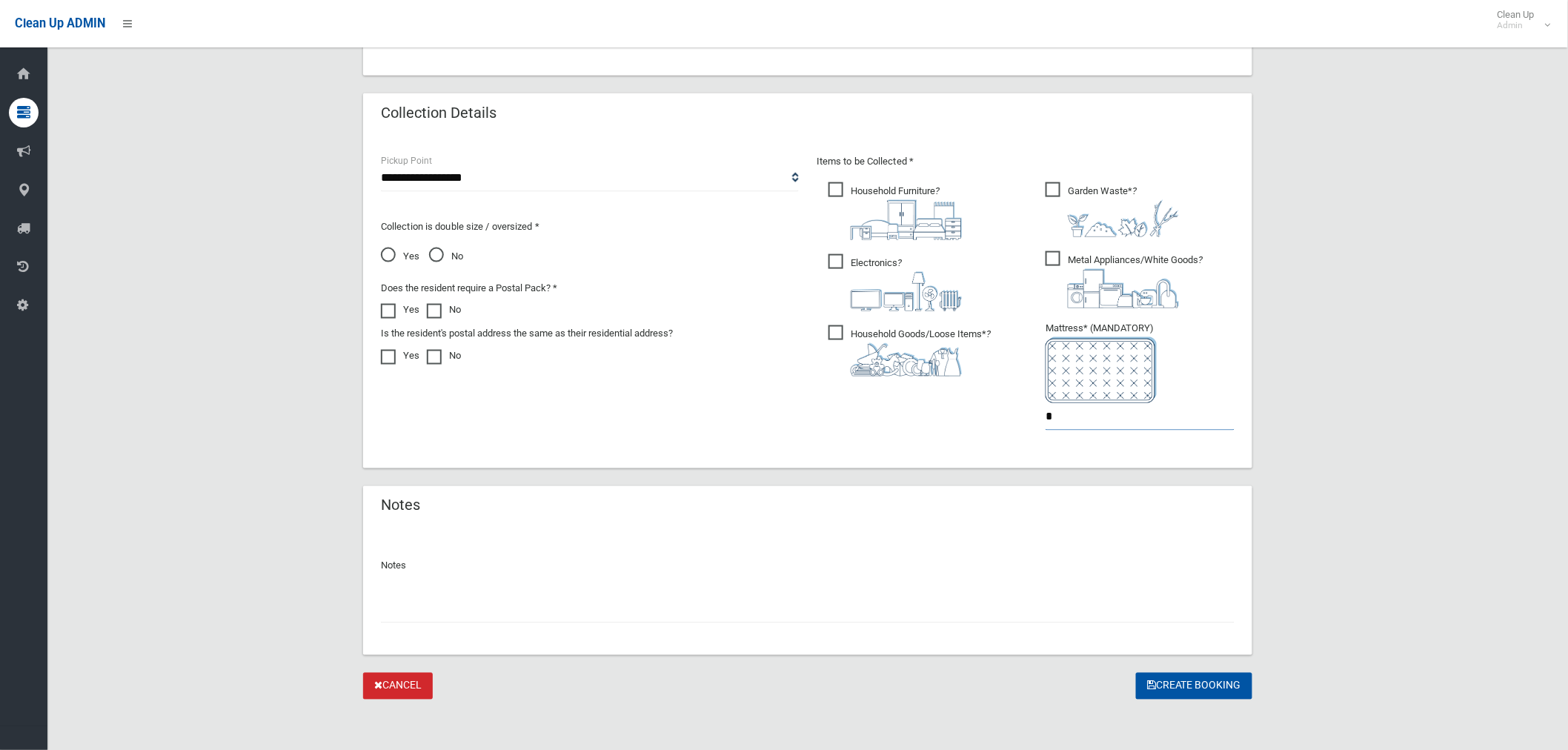
scroll to position [708, 0]
type input "*"
click at [1219, 681] on button "Create Booking" at bounding box center [1194, 684] width 116 height 27
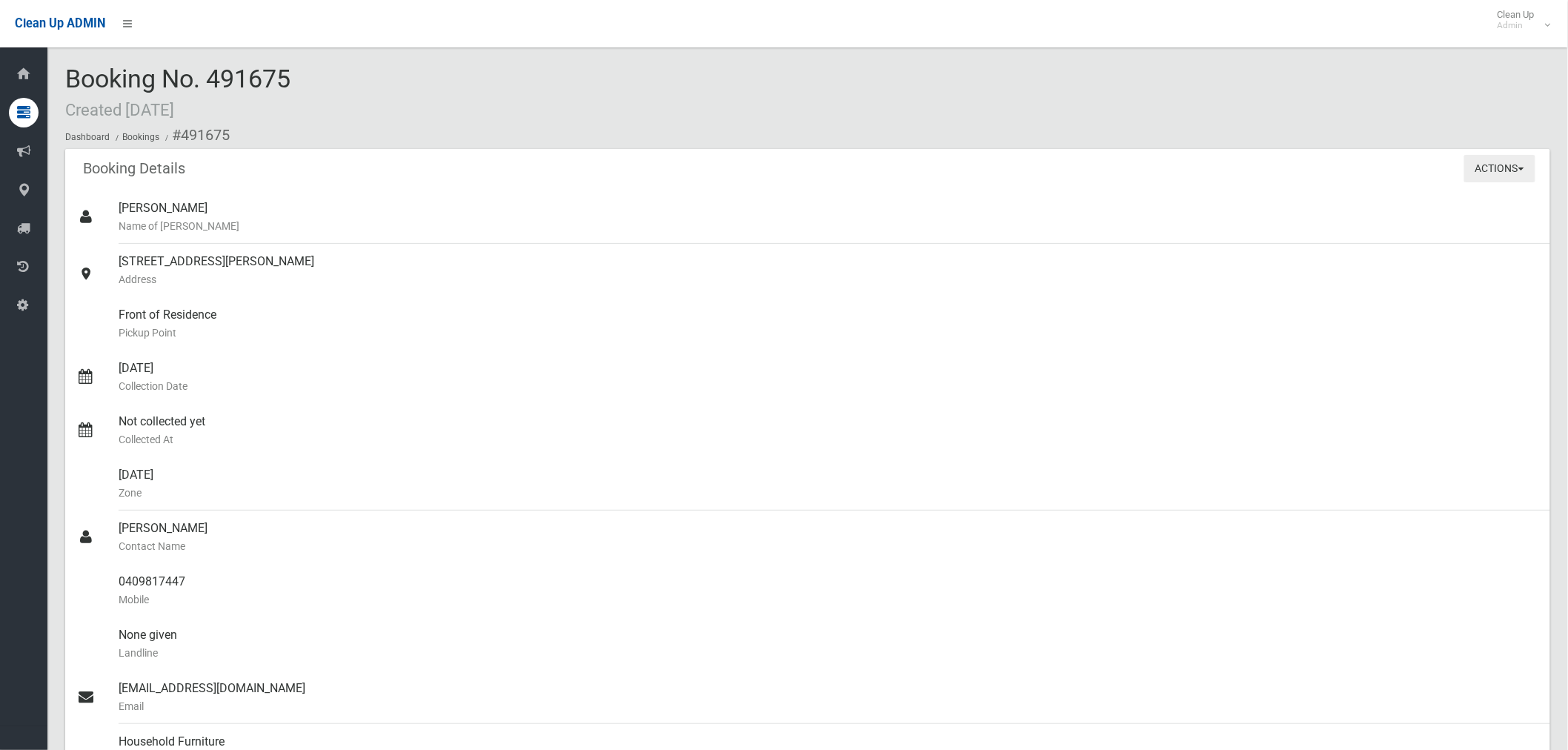
drag, startPoint x: 1498, startPoint y: 175, endPoint x: 1361, endPoint y: 210, distance: 141.4
click at [1501, 176] on button "Actions" at bounding box center [1499, 168] width 72 height 27
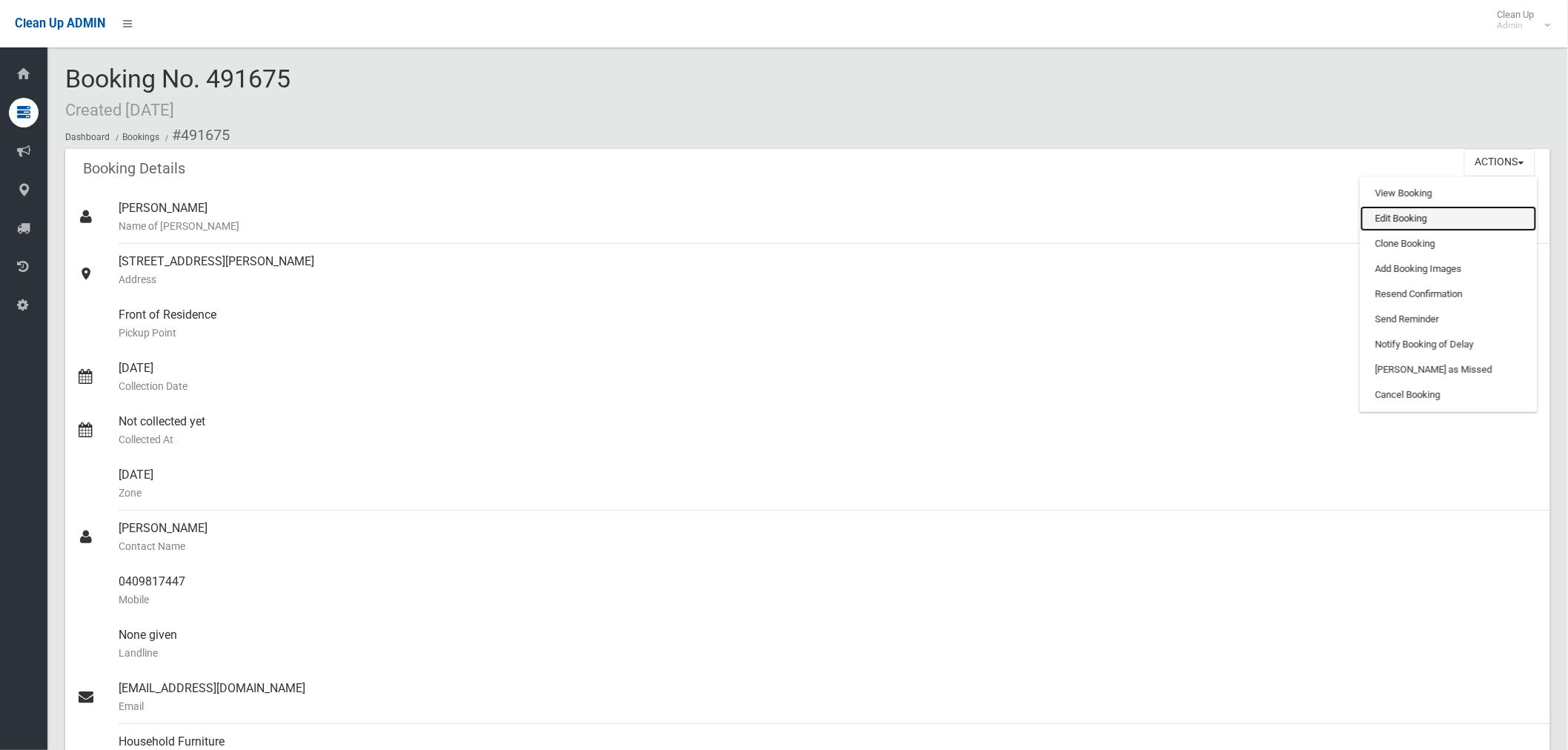
click at [1421, 224] on link "Edit Booking" at bounding box center [1448, 218] width 176 height 25
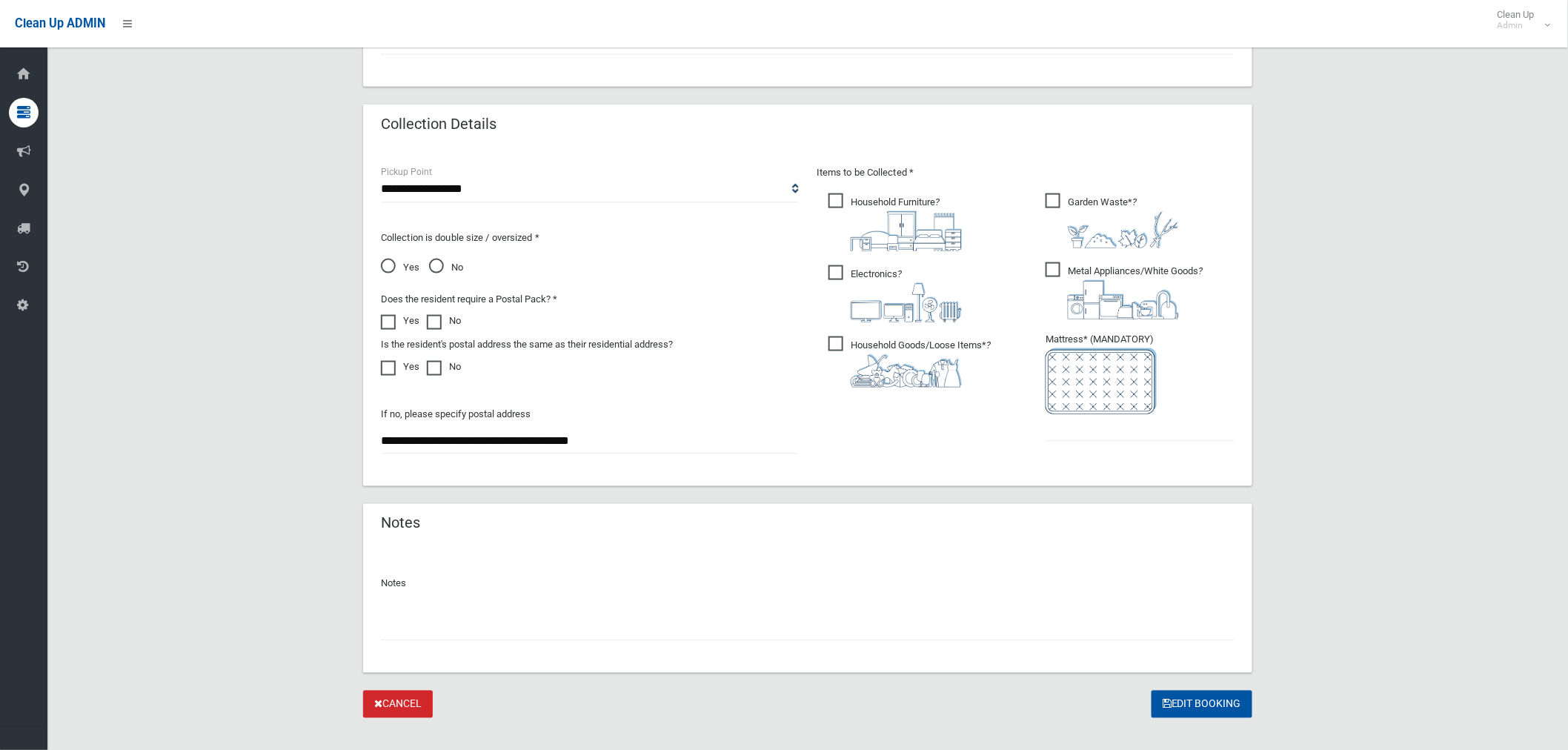
scroll to position [714, 0]
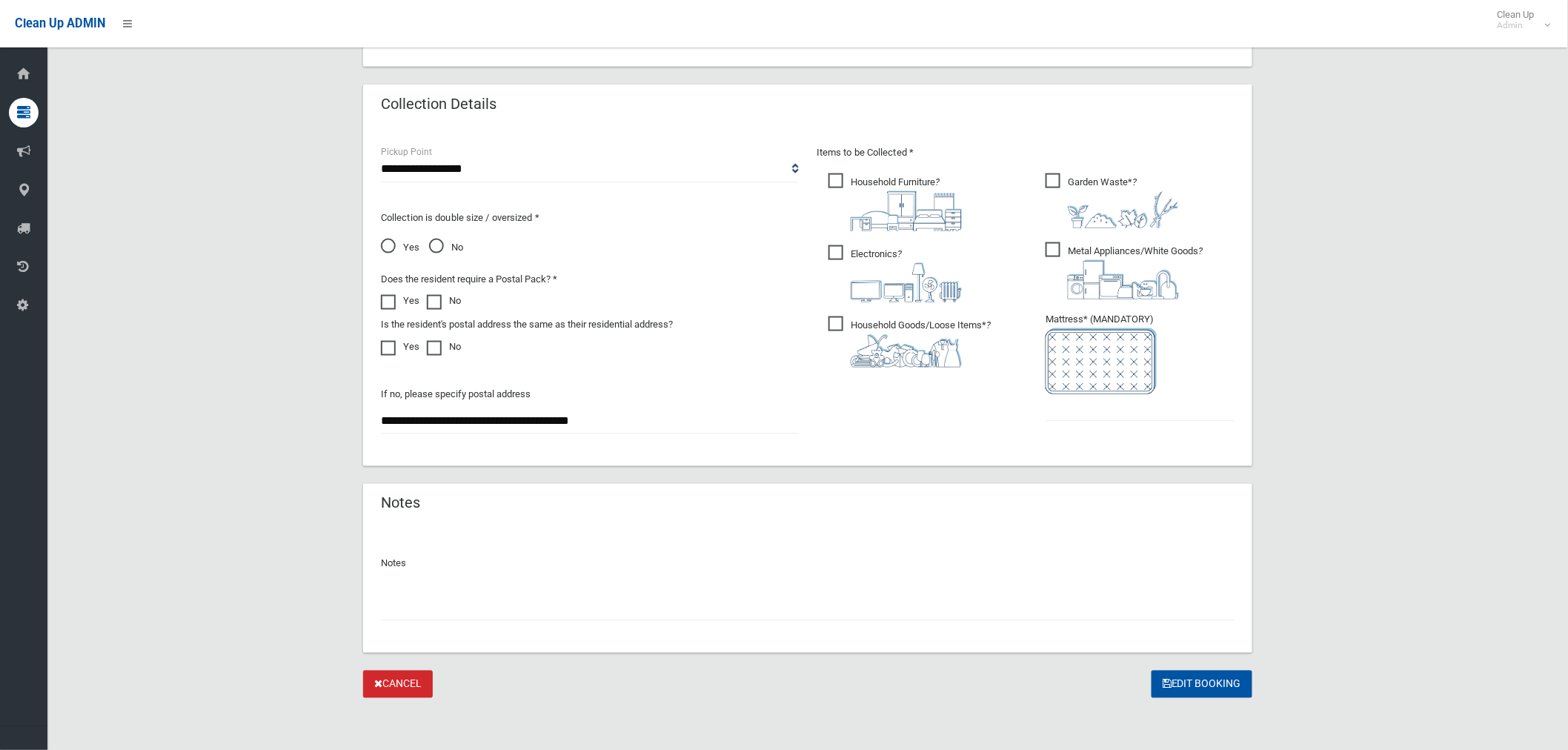
click at [453, 612] on input "text" at bounding box center [807, 607] width 854 height 27
click at [1076, 409] on input "text" at bounding box center [1139, 408] width 189 height 27
type input "*"
click at [483, 591] on div at bounding box center [807, 601] width 854 height 40
click at [481, 603] on input "text" at bounding box center [807, 607] width 854 height 27
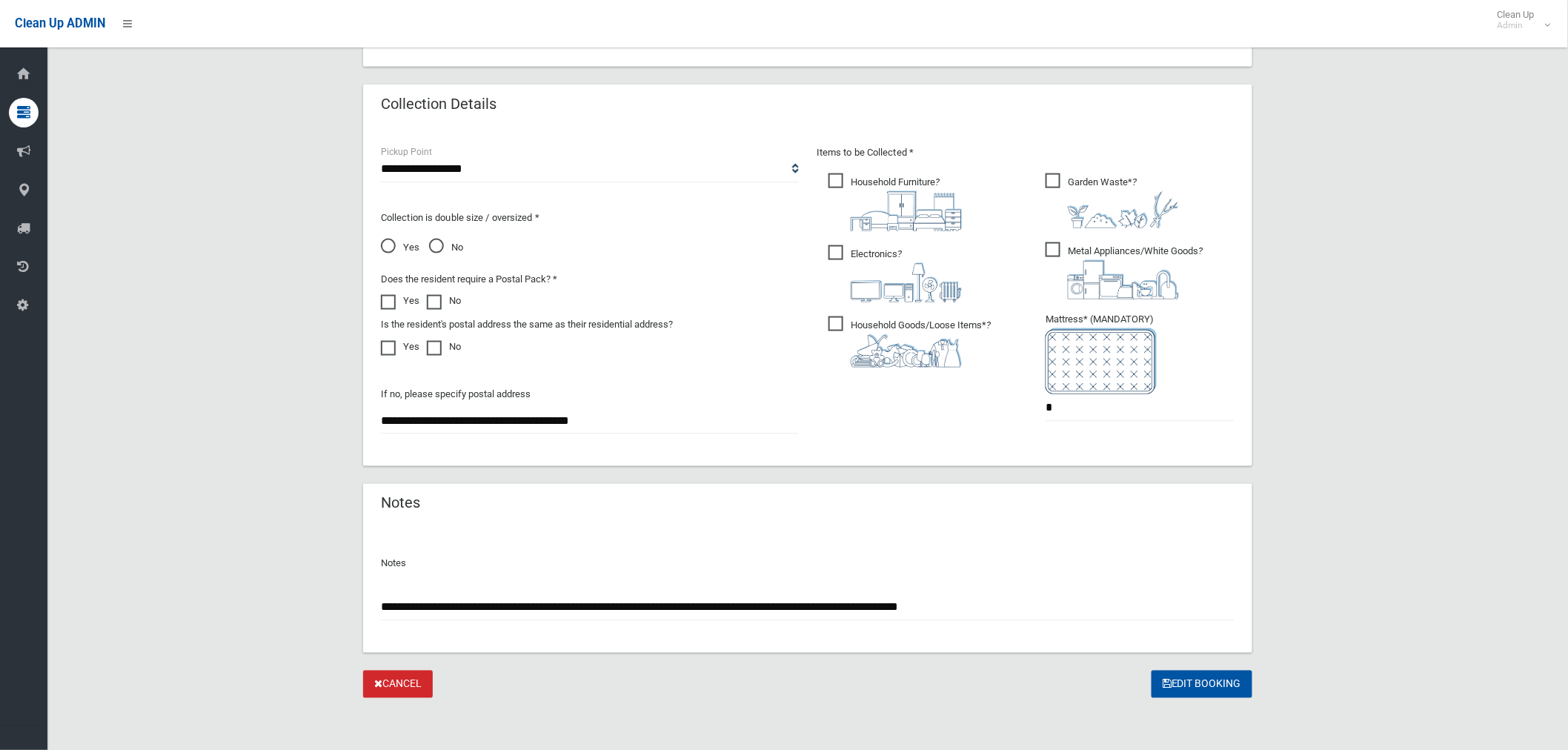
click at [1038, 604] on input "**********" at bounding box center [807, 607] width 854 height 27
type input "**********"
click at [1206, 683] on button "Edit Booking" at bounding box center [1202, 684] width 101 height 27
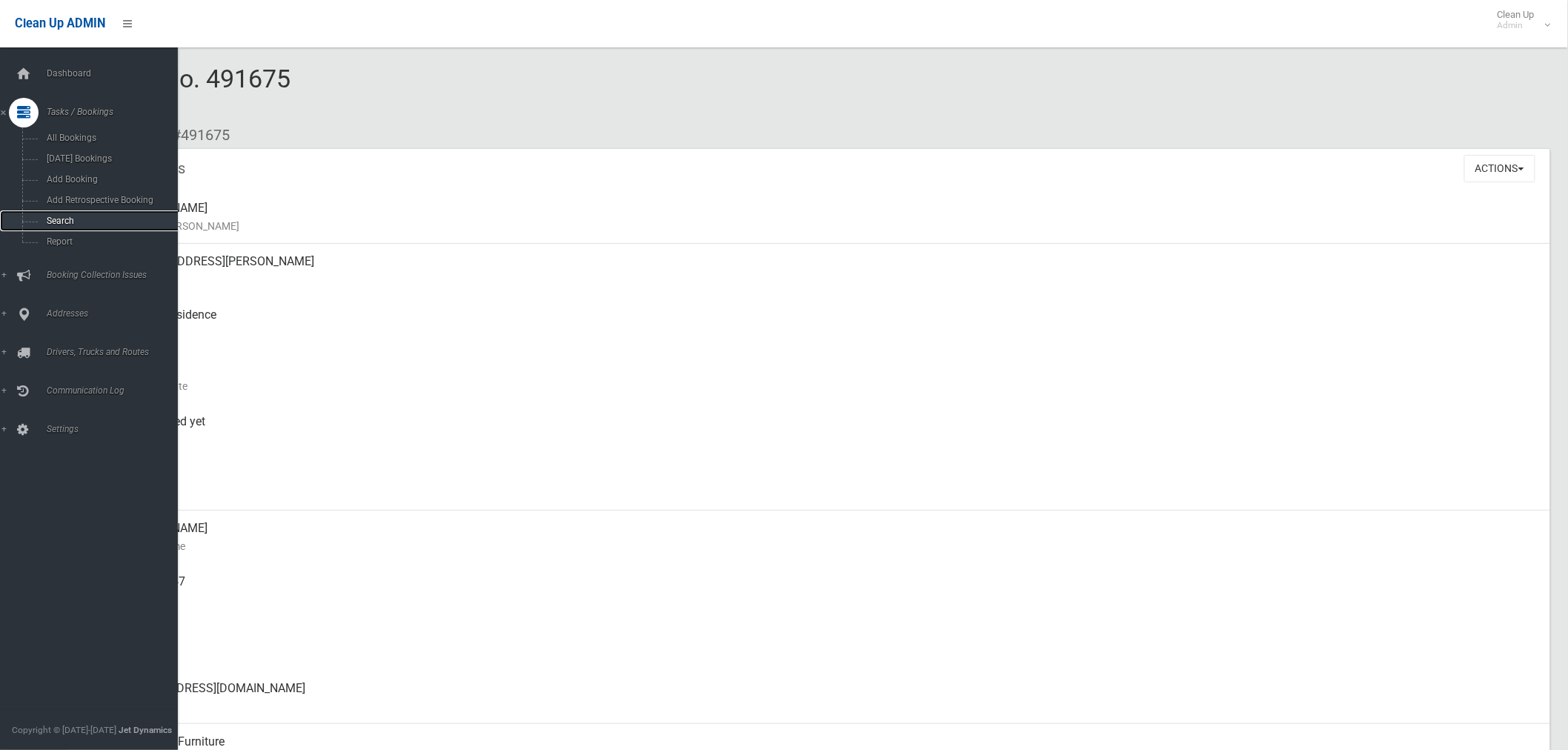
click at [64, 219] on span "Search" at bounding box center [110, 220] width 135 height 11
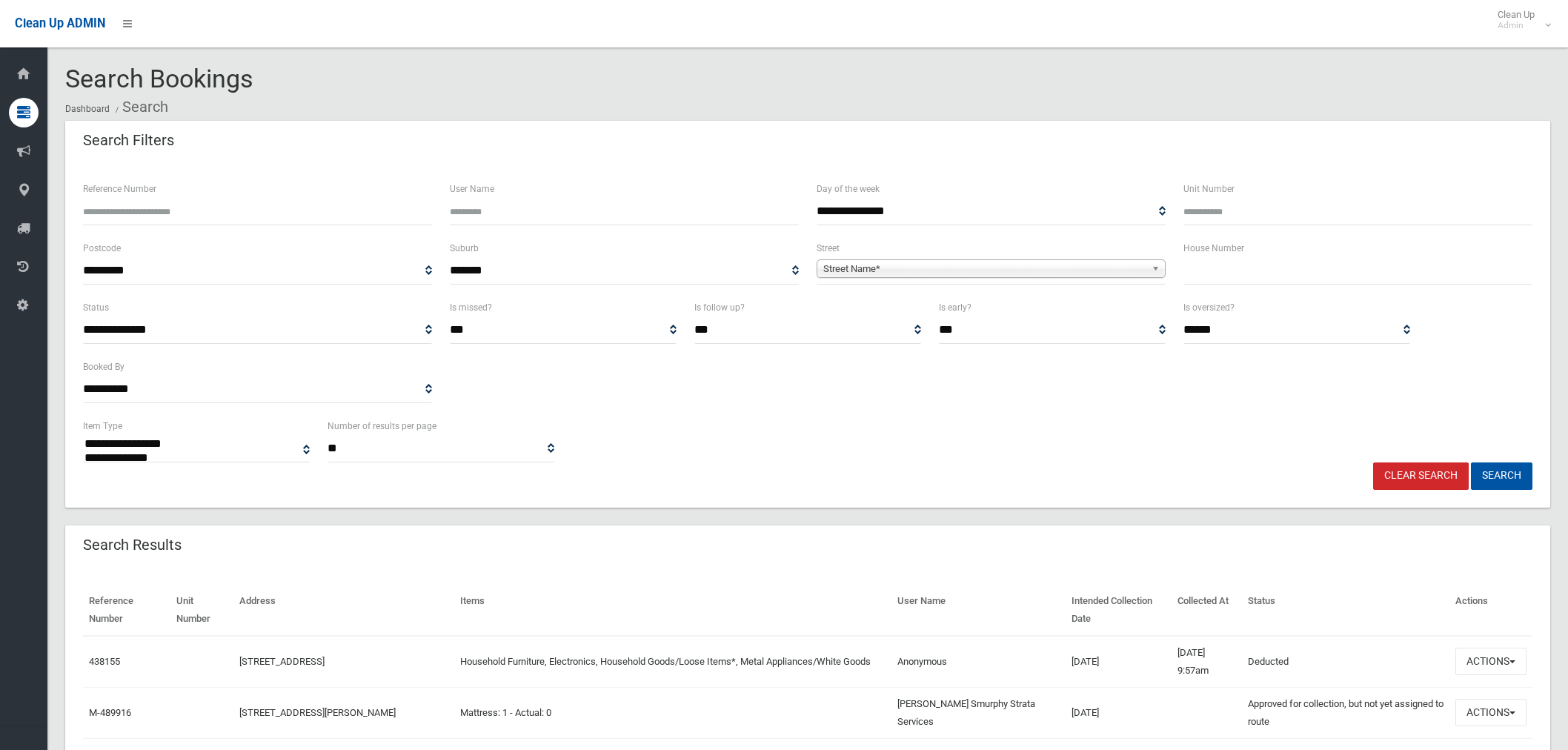
select select
